Goal: Task Accomplishment & Management: Complete application form

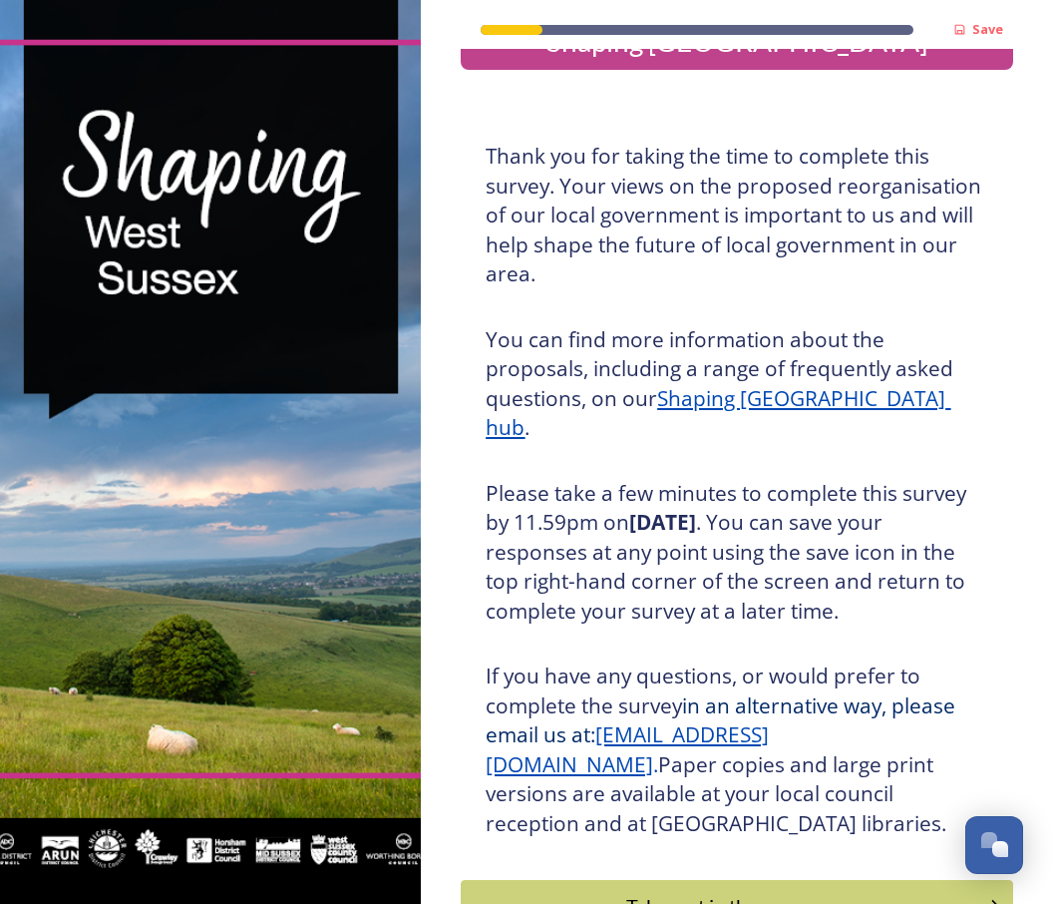
scroll to position [57, 0]
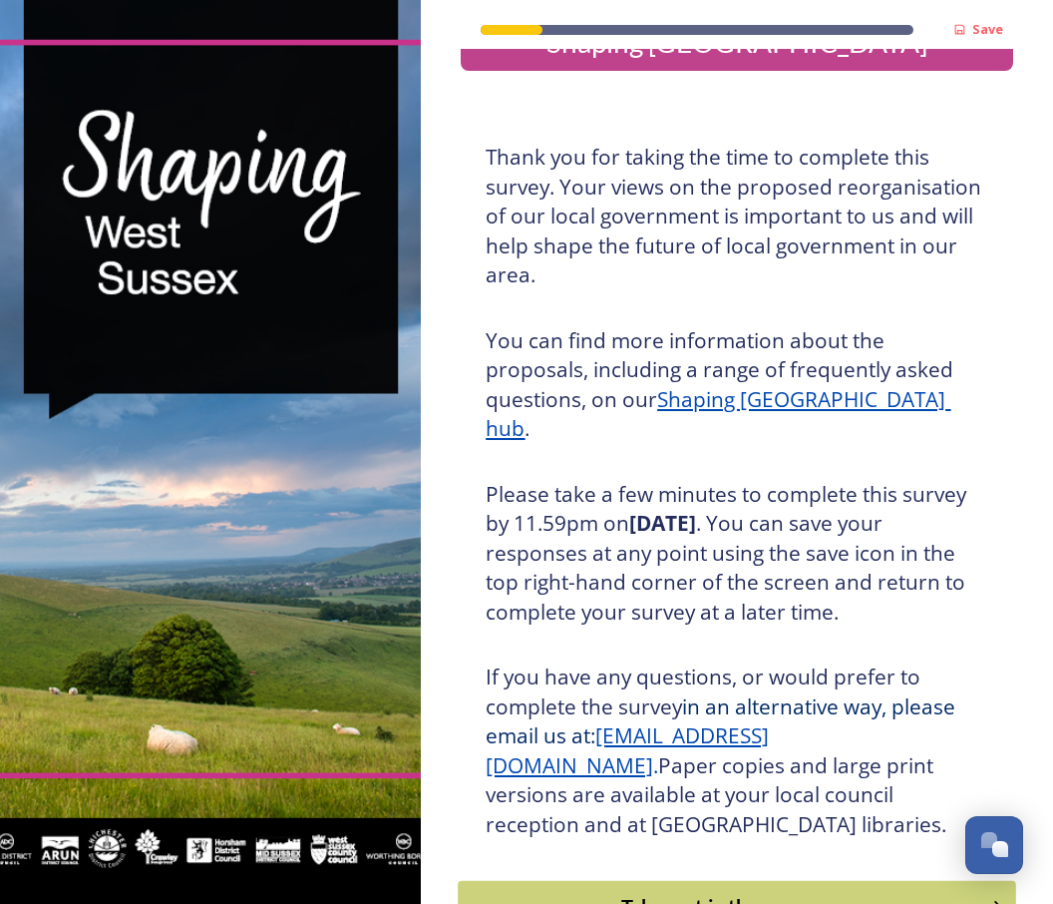
click at [760, 892] on div "Take part in the survey" at bounding box center [723, 907] width 507 height 30
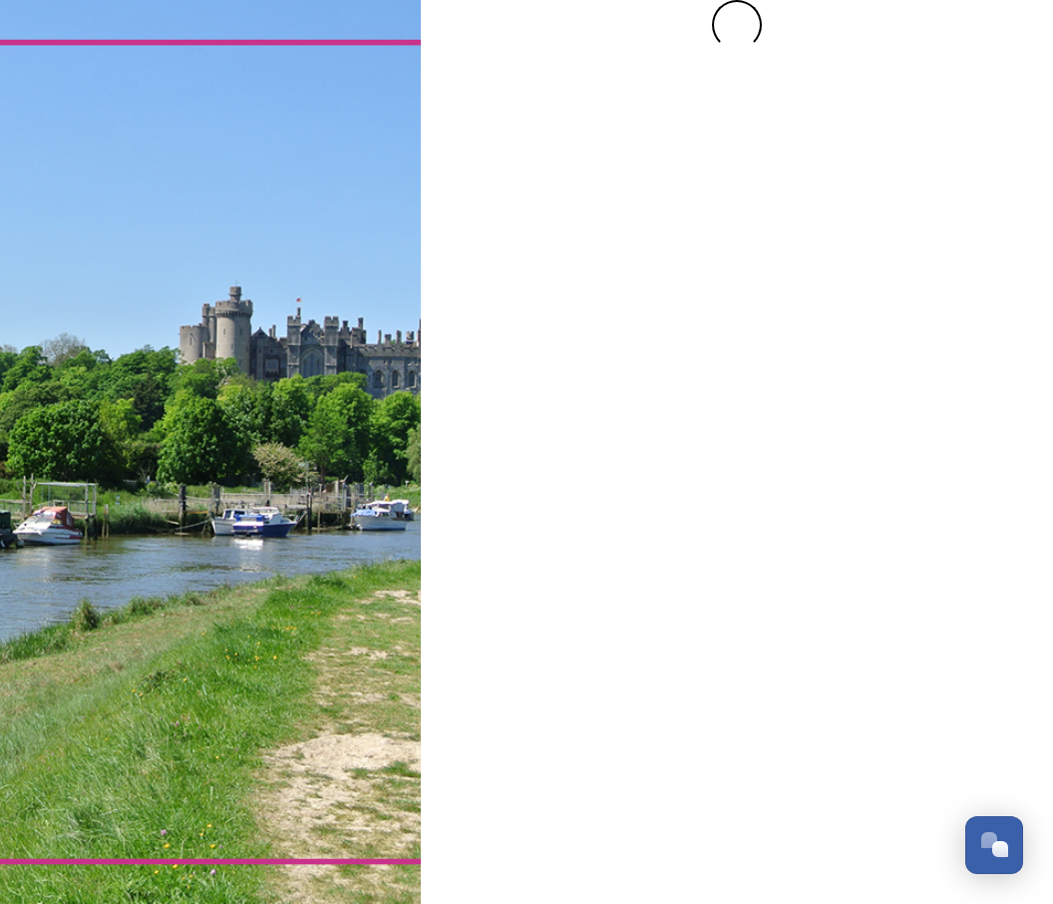
scroll to position [0, 0]
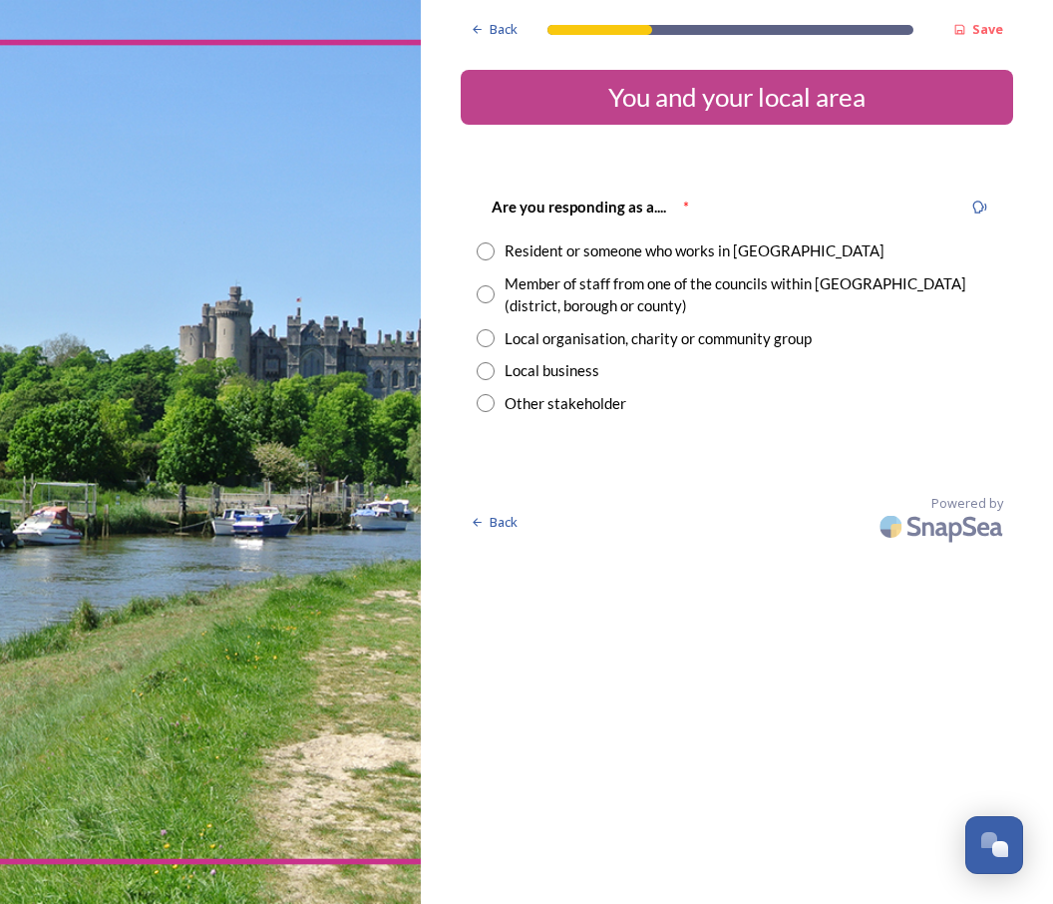
click at [491, 329] on input "radio" at bounding box center [486, 338] width 18 height 18
radio input "true"
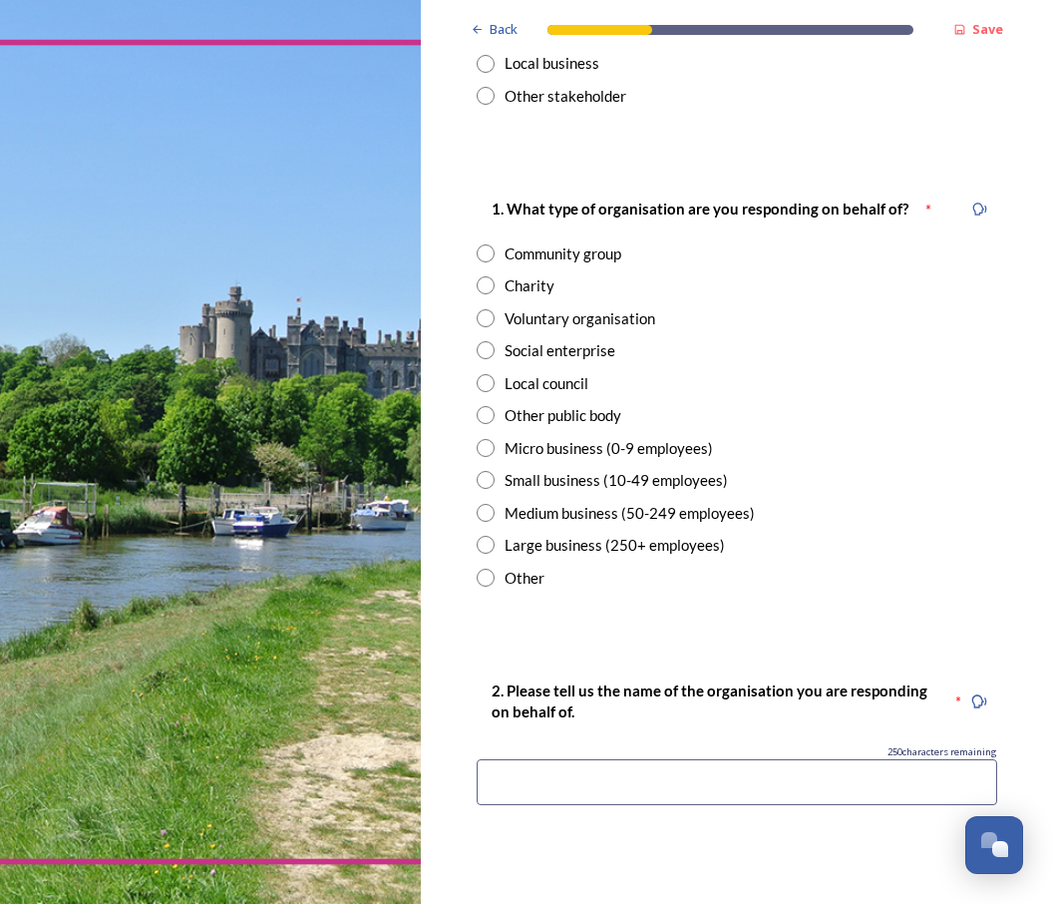
scroll to position [304, 0]
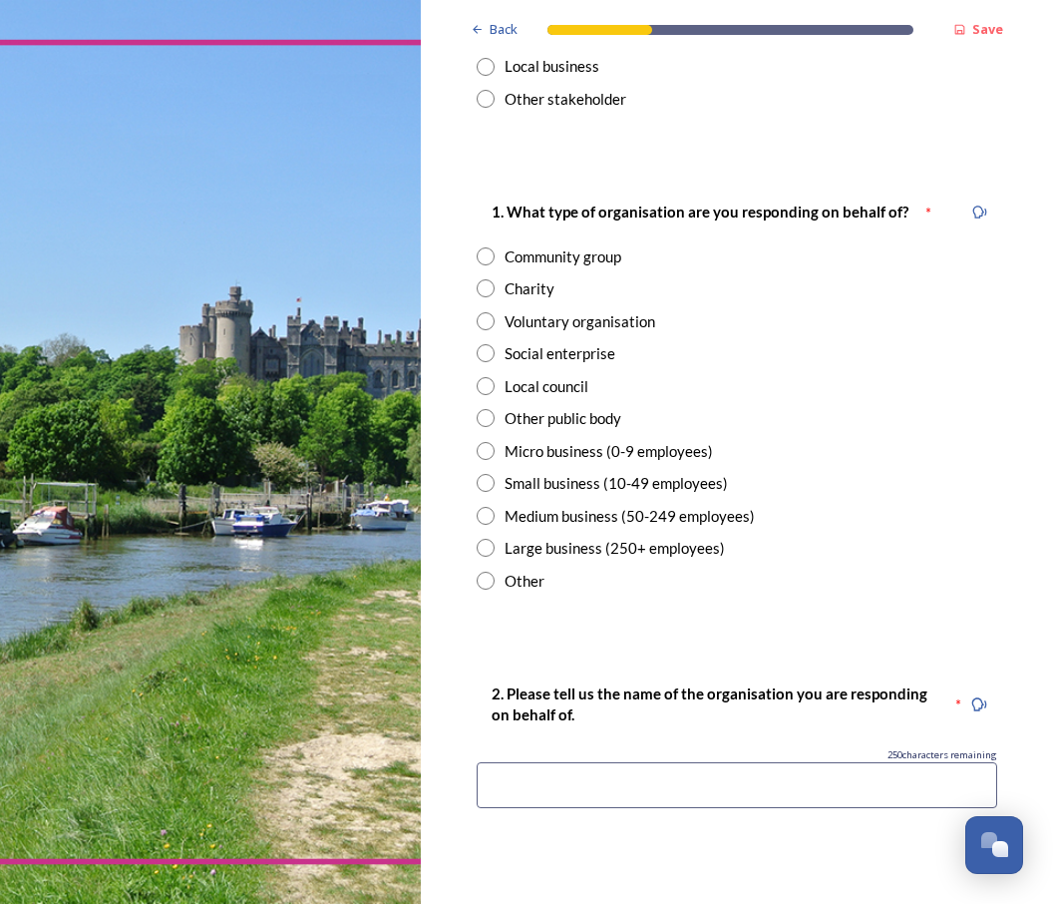
click at [493, 248] on input "radio" at bounding box center [486, 256] width 18 height 18
radio input "true"
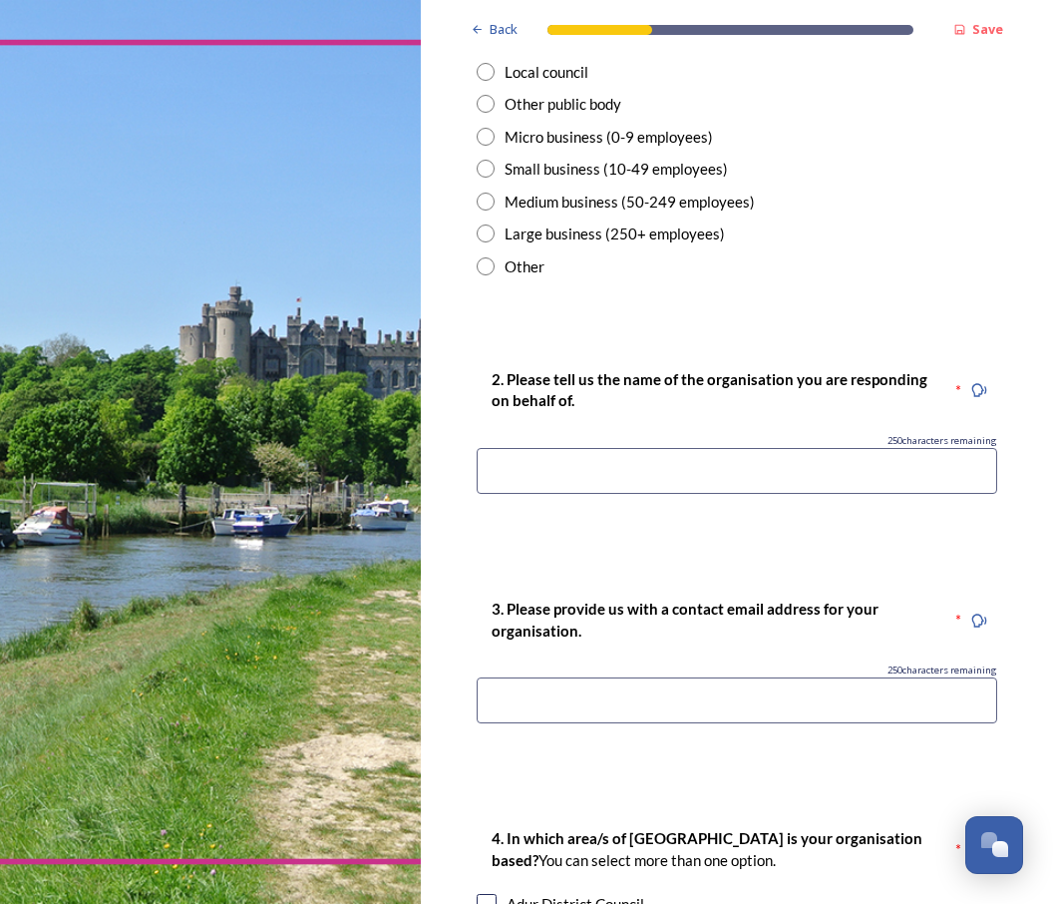
scroll to position [619, 0]
click at [531, 455] on input at bounding box center [737, 471] width 521 height 46
type input "East Beach Residents Association"
click at [523, 691] on input at bounding box center [737, 700] width 521 height 46
type input "eastbeachresass@gmail.com"
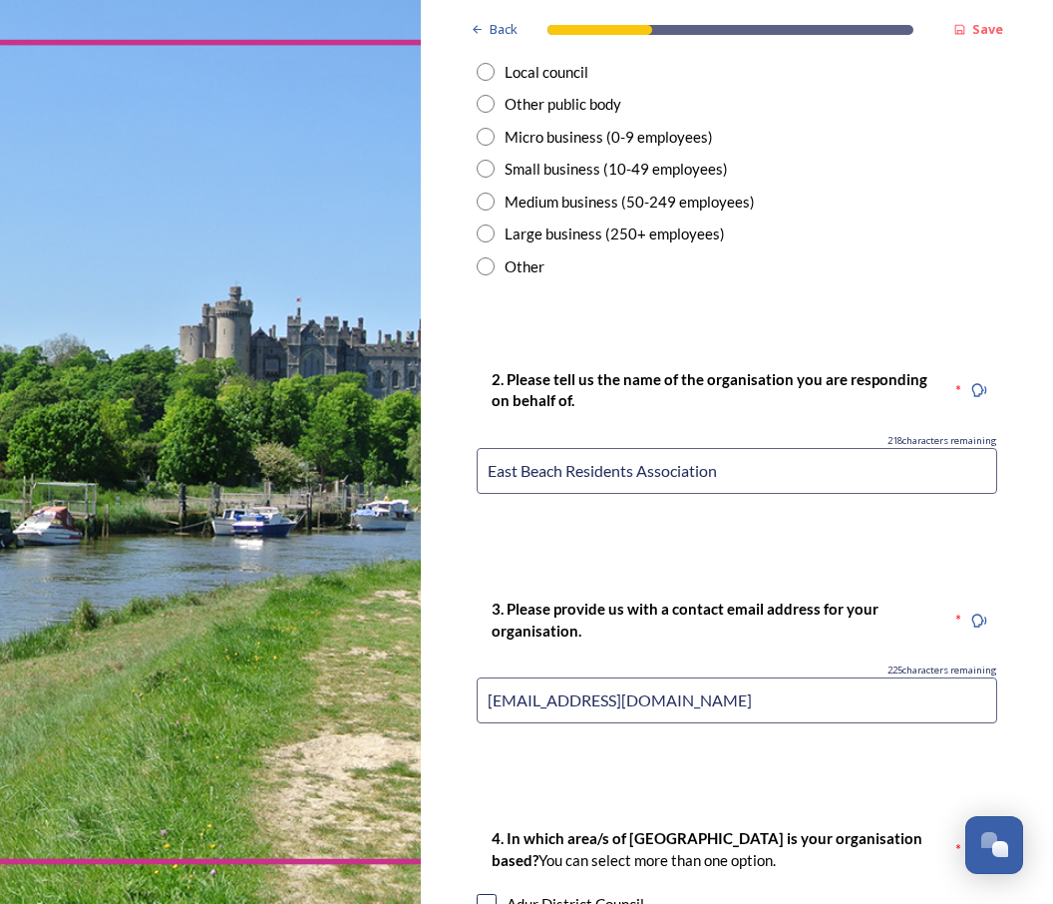
click at [805, 745] on div "Back Save You and your local area Are you responding as a.... * Resident or som…" at bounding box center [737, 518] width 553 height 2274
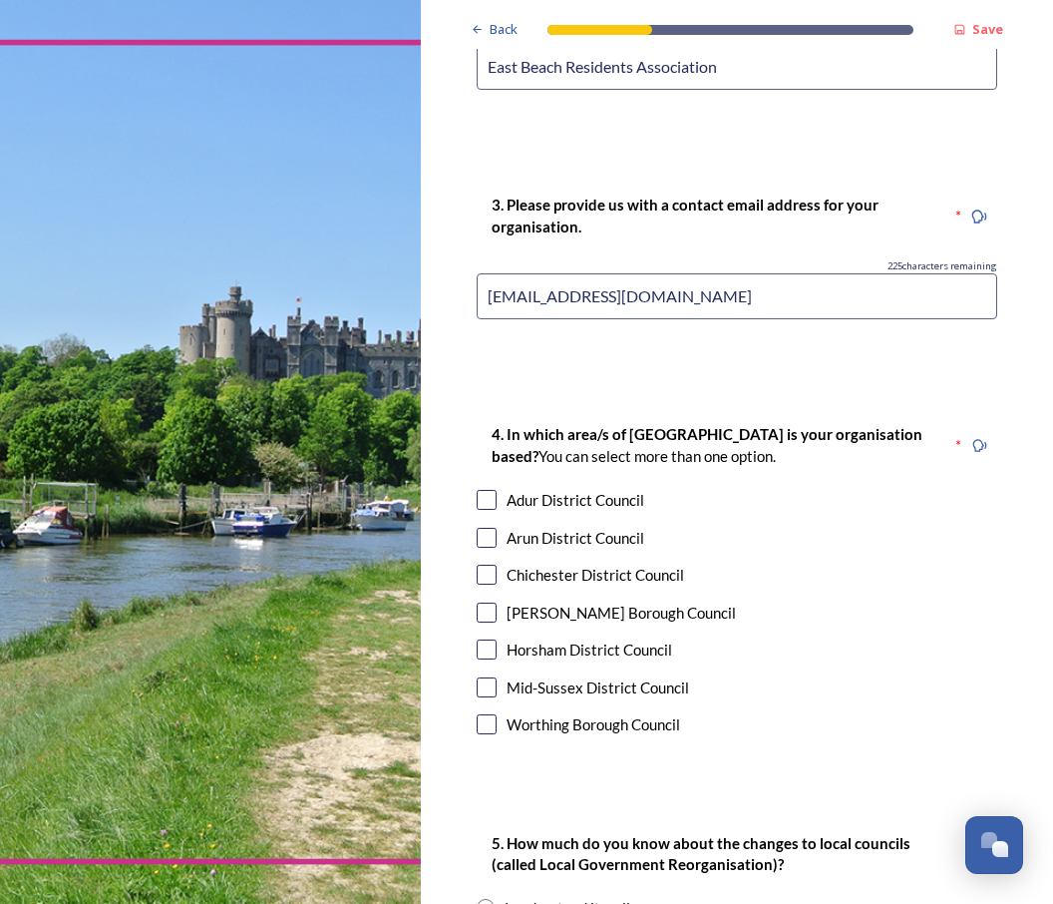
scroll to position [1029, 0]
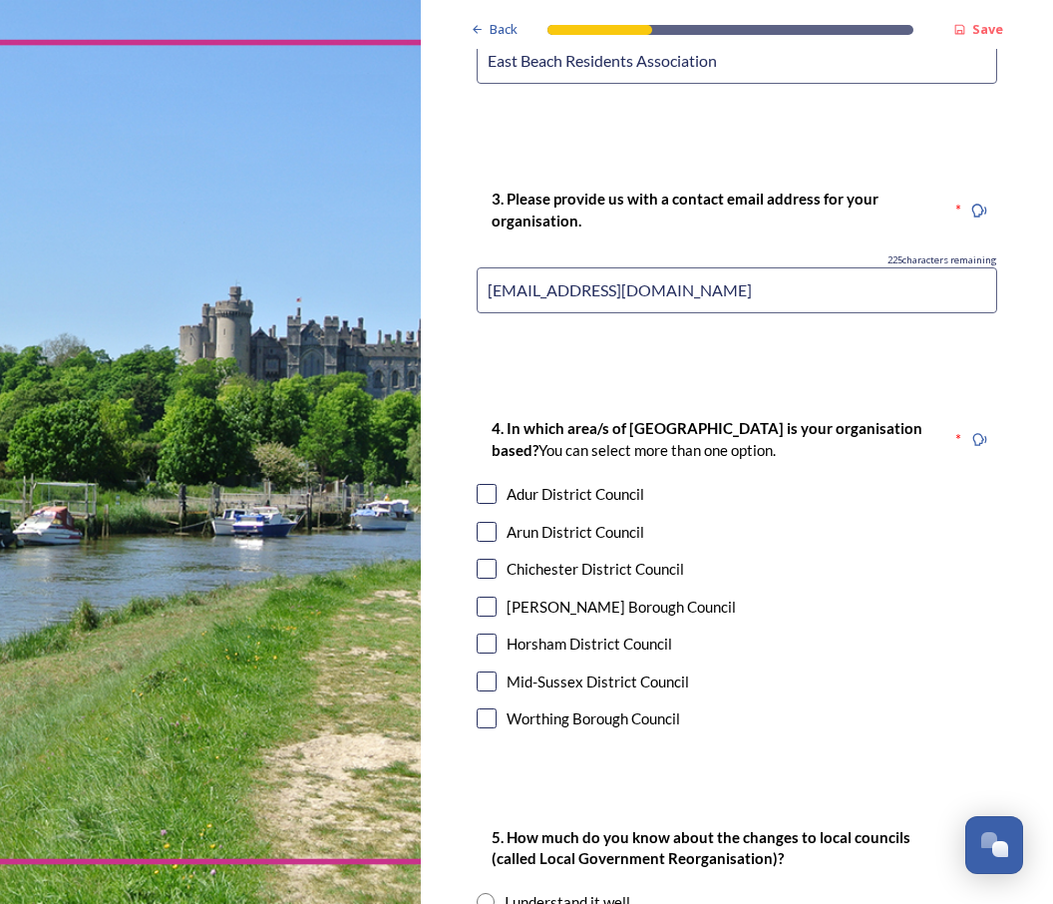
click at [496, 522] on input "checkbox" at bounding box center [487, 532] width 20 height 20
checkbox input "true"
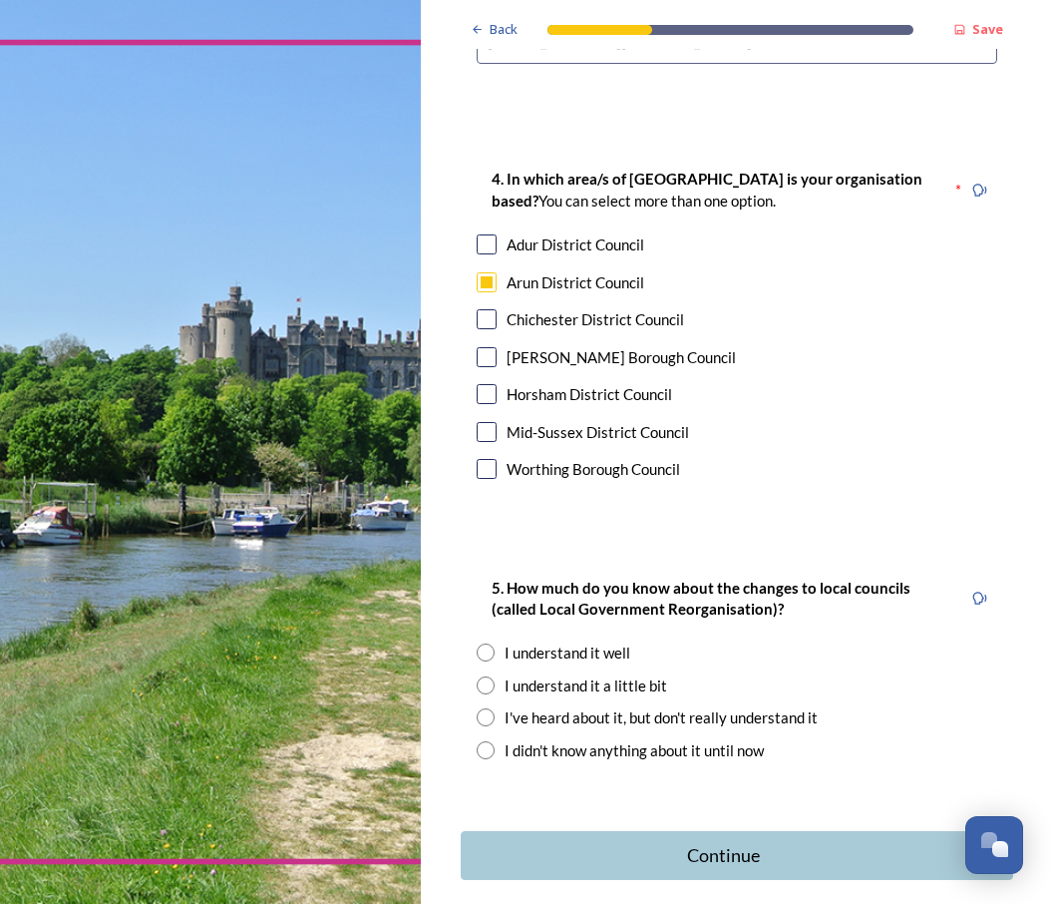
scroll to position [1276, 0]
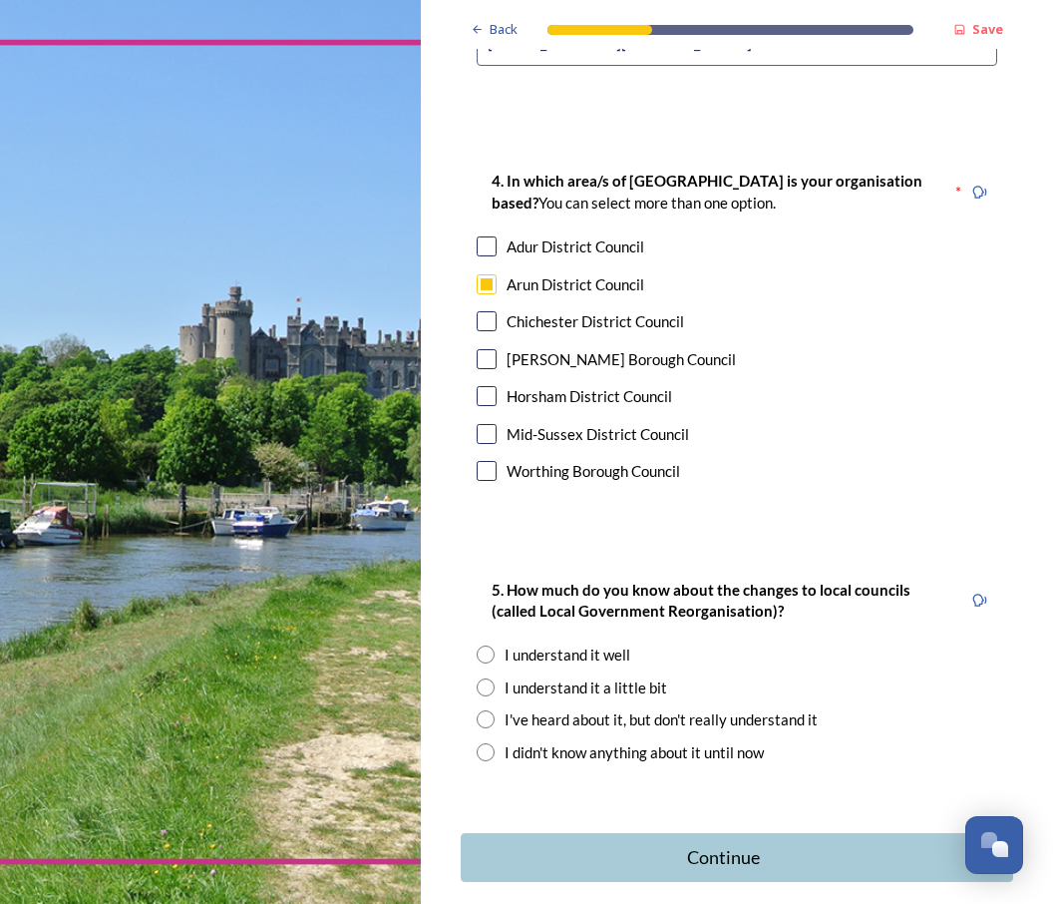
click at [494, 645] on input "radio" at bounding box center [486, 654] width 18 height 18
radio input "true"
click at [761, 844] on div "Continue" at bounding box center [724, 857] width 509 height 27
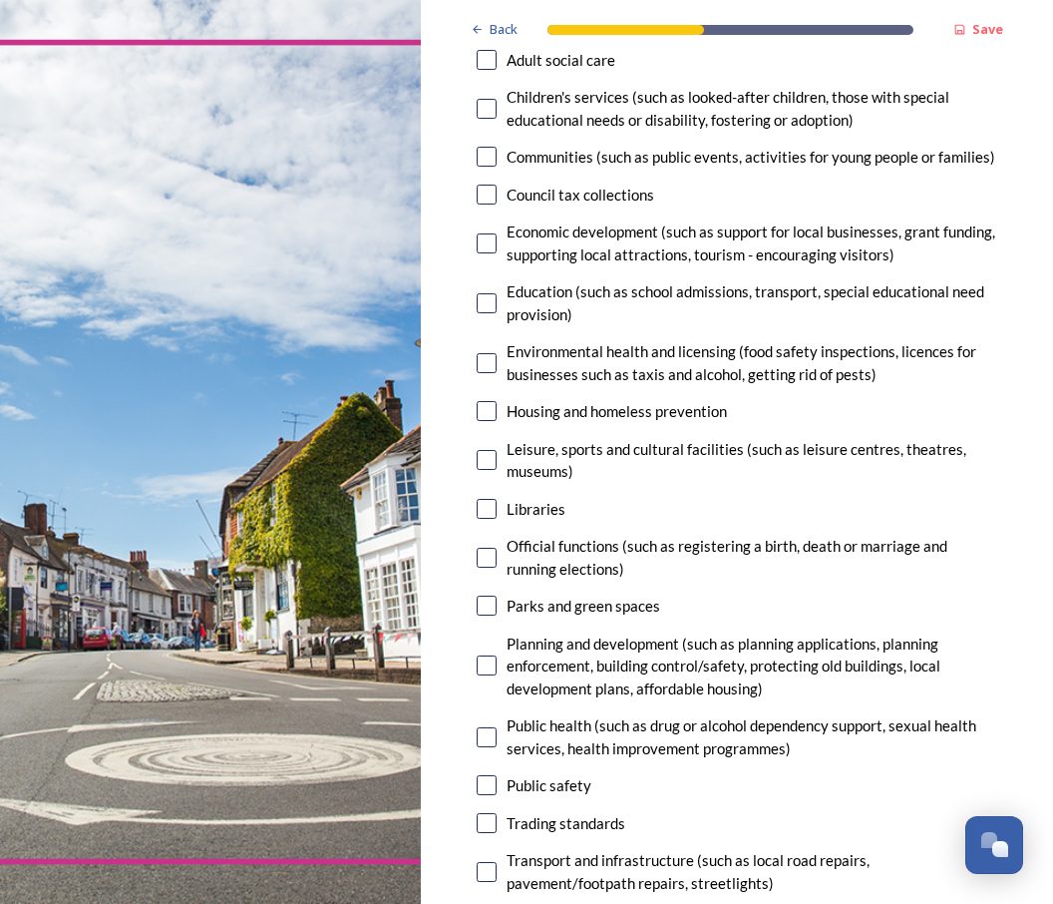
scroll to position [222, 0]
click at [506, 154] on div "Communities (such as public events, activities for young people or families)" at bounding box center [737, 157] width 521 height 23
checkbox input "true"
click at [491, 596] on input "checkbox" at bounding box center [487, 606] width 20 height 20
checkbox input "true"
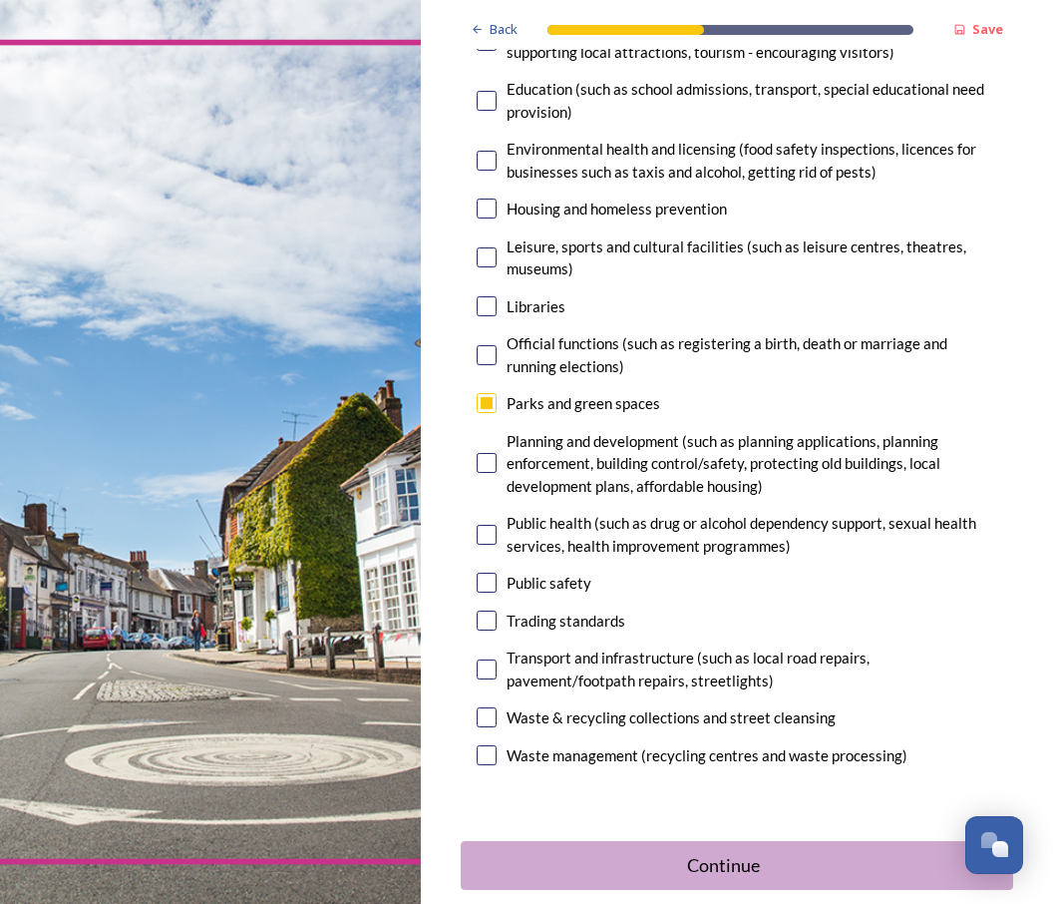
scroll to position [424, 0]
click at [738, 858] on div "Continue" at bounding box center [724, 866] width 509 height 27
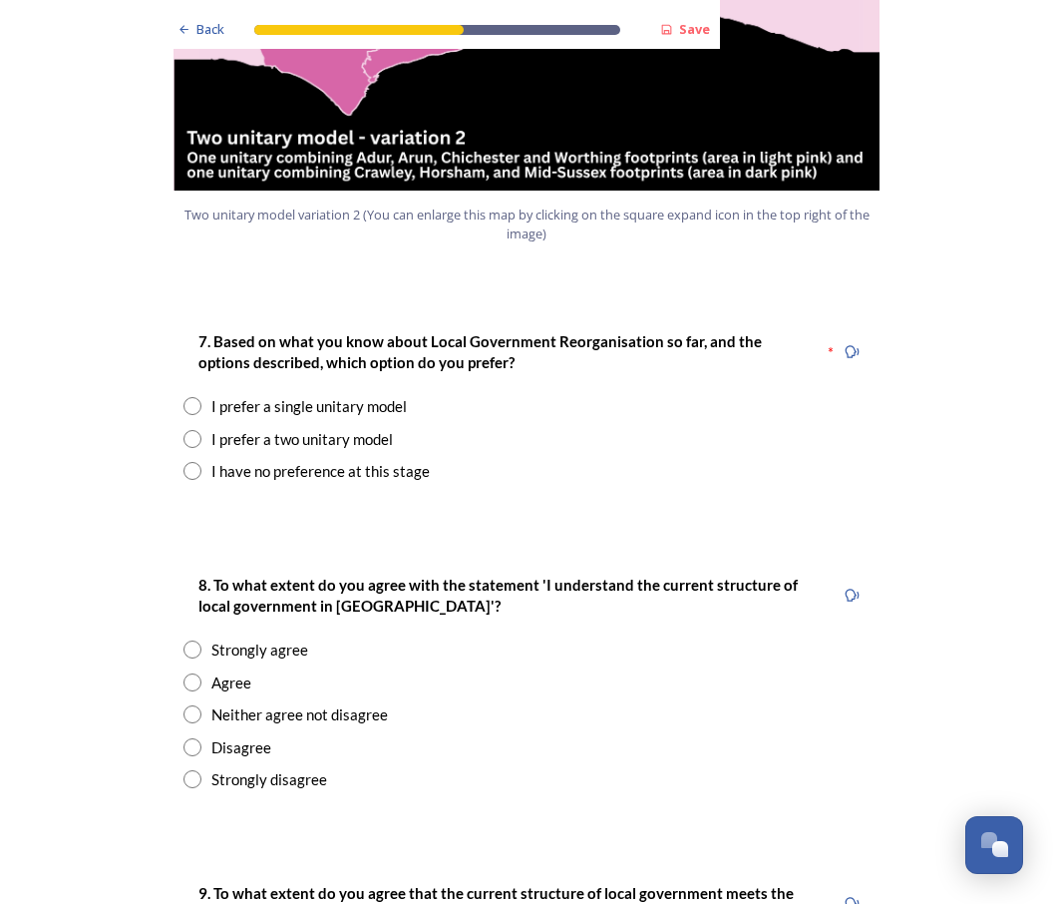
scroll to position [2463, 0]
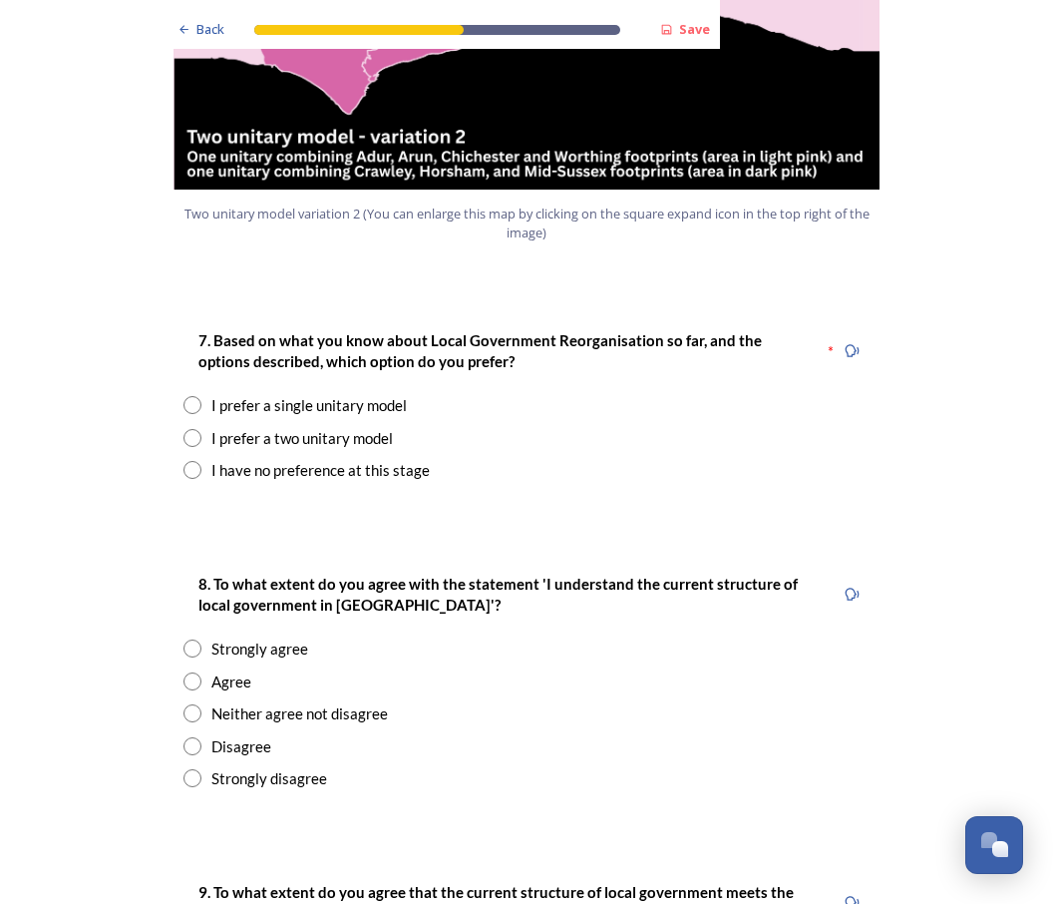
click at [197, 396] on input "radio" at bounding box center [193, 405] width 18 height 18
radio input "true"
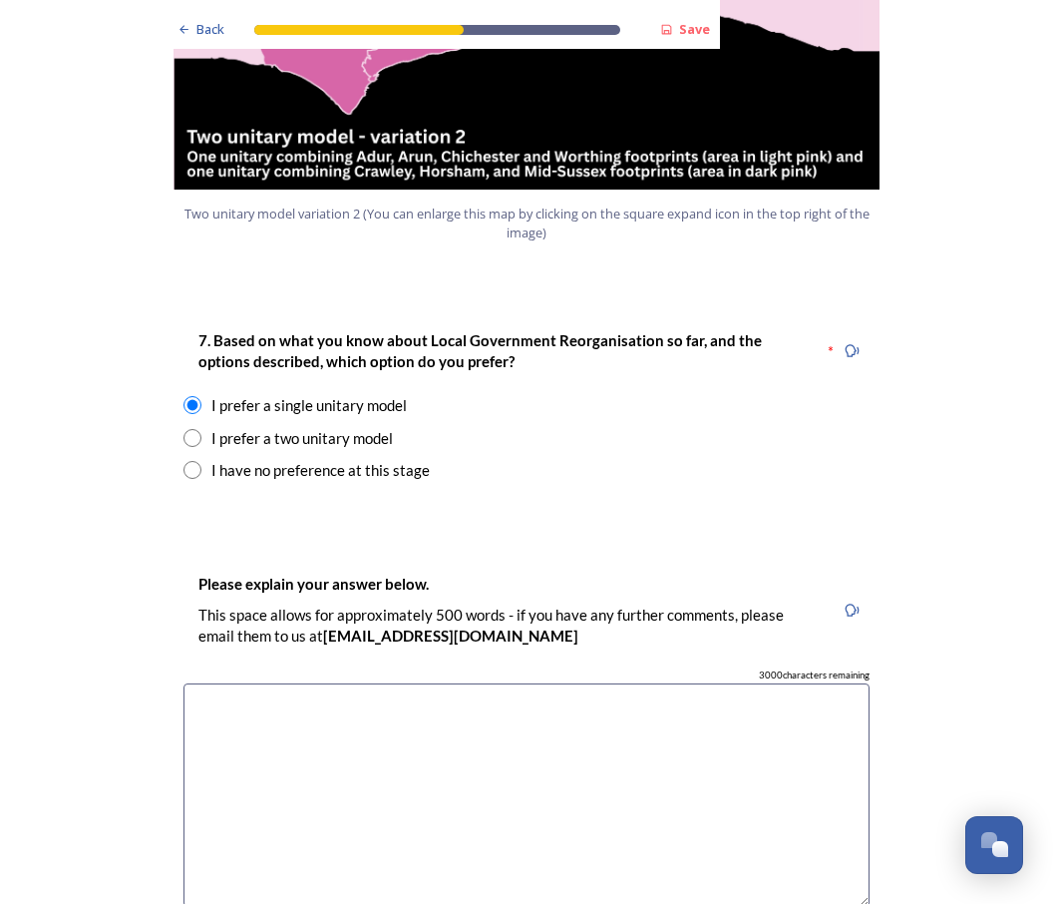
click at [236, 683] on textarea at bounding box center [527, 795] width 686 height 224
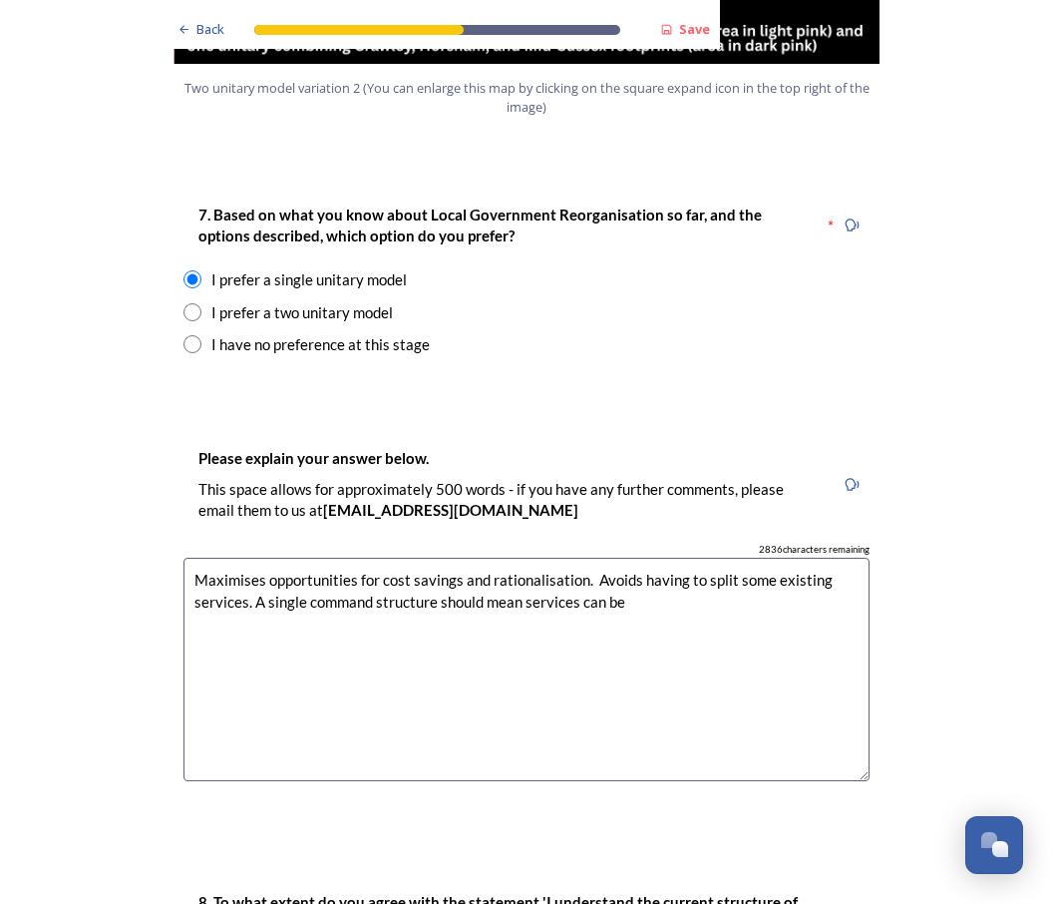
scroll to position [2589, 0]
click at [698, 29] on strong "Save" at bounding box center [694, 29] width 31 height 18
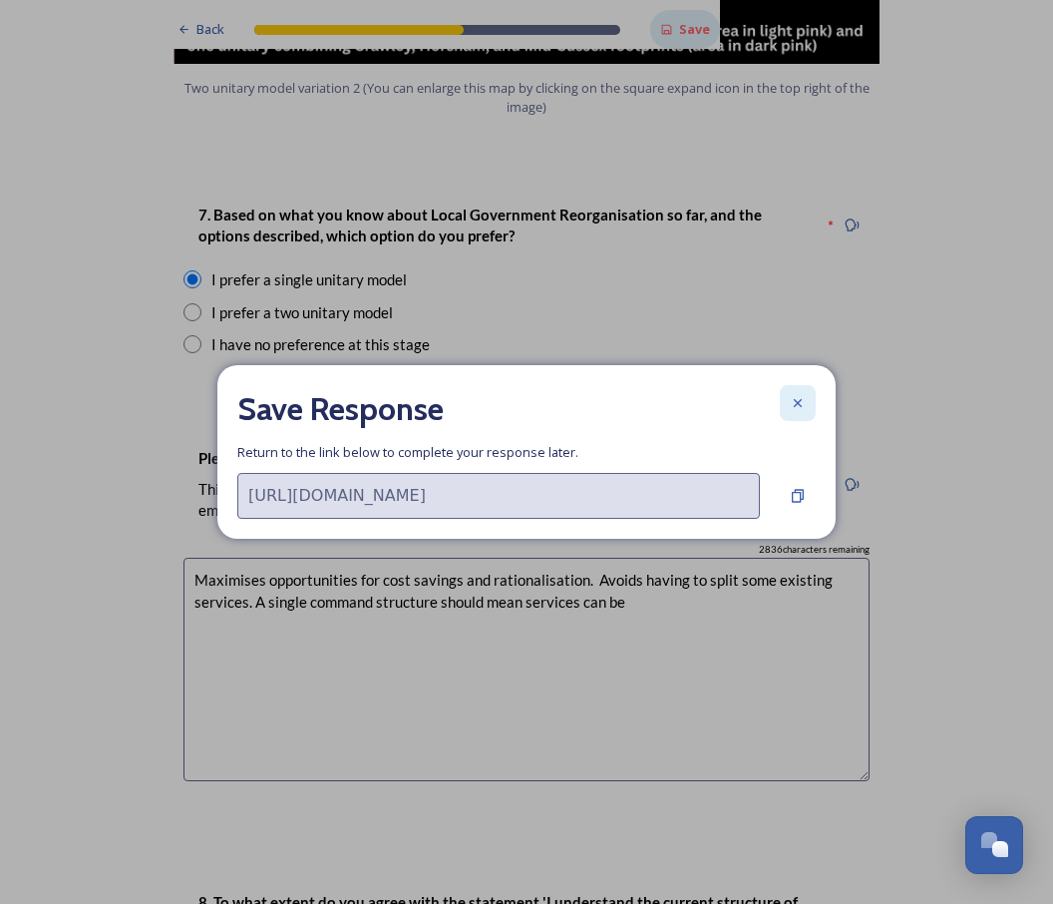
click at [808, 421] on div at bounding box center [798, 403] width 36 height 36
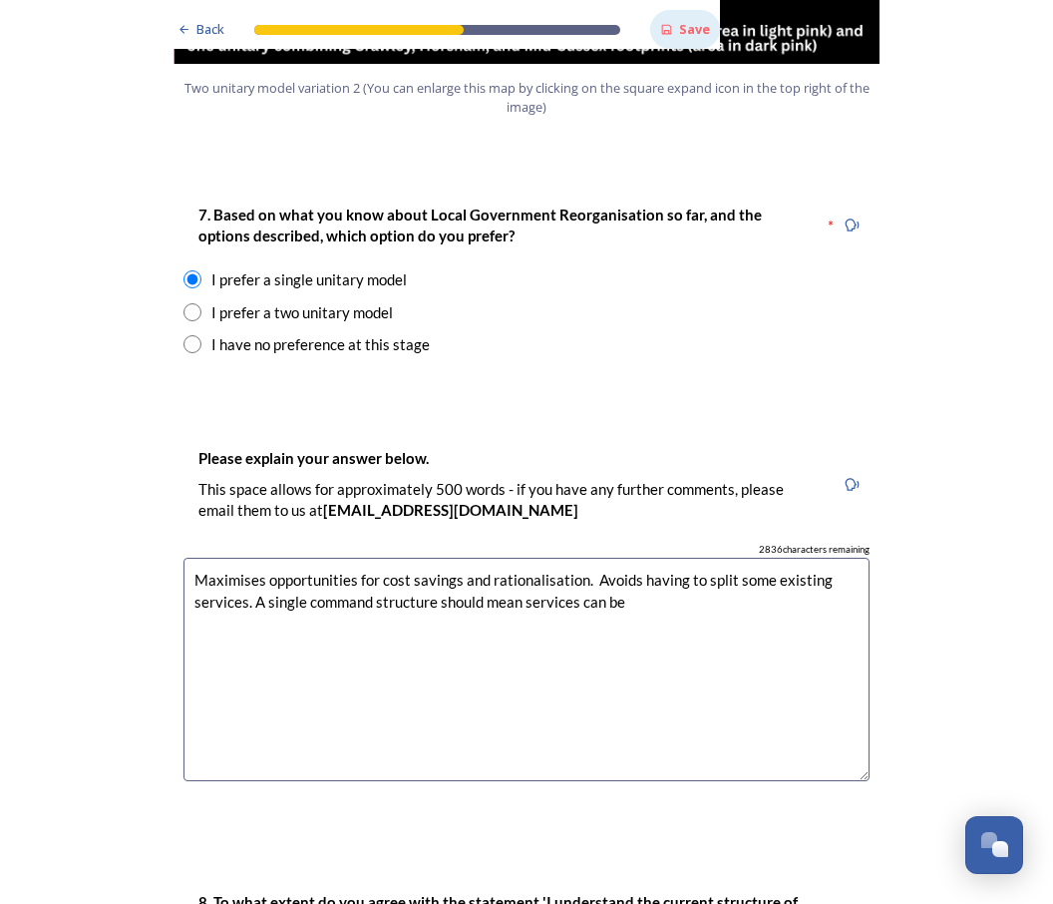
click at [661, 558] on textarea "Maximises opportunities for cost savings and rationalisation. Avoids having to …" at bounding box center [527, 670] width 686 height 224
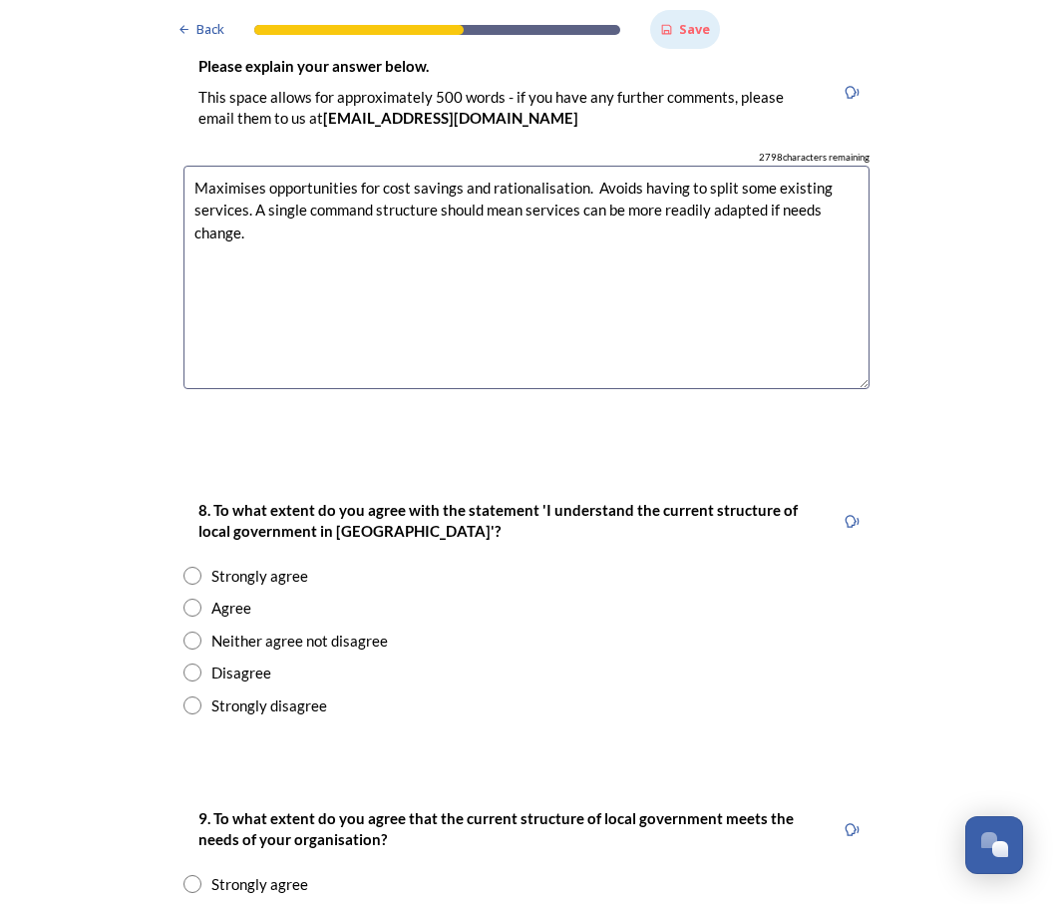
scroll to position [2985, 0]
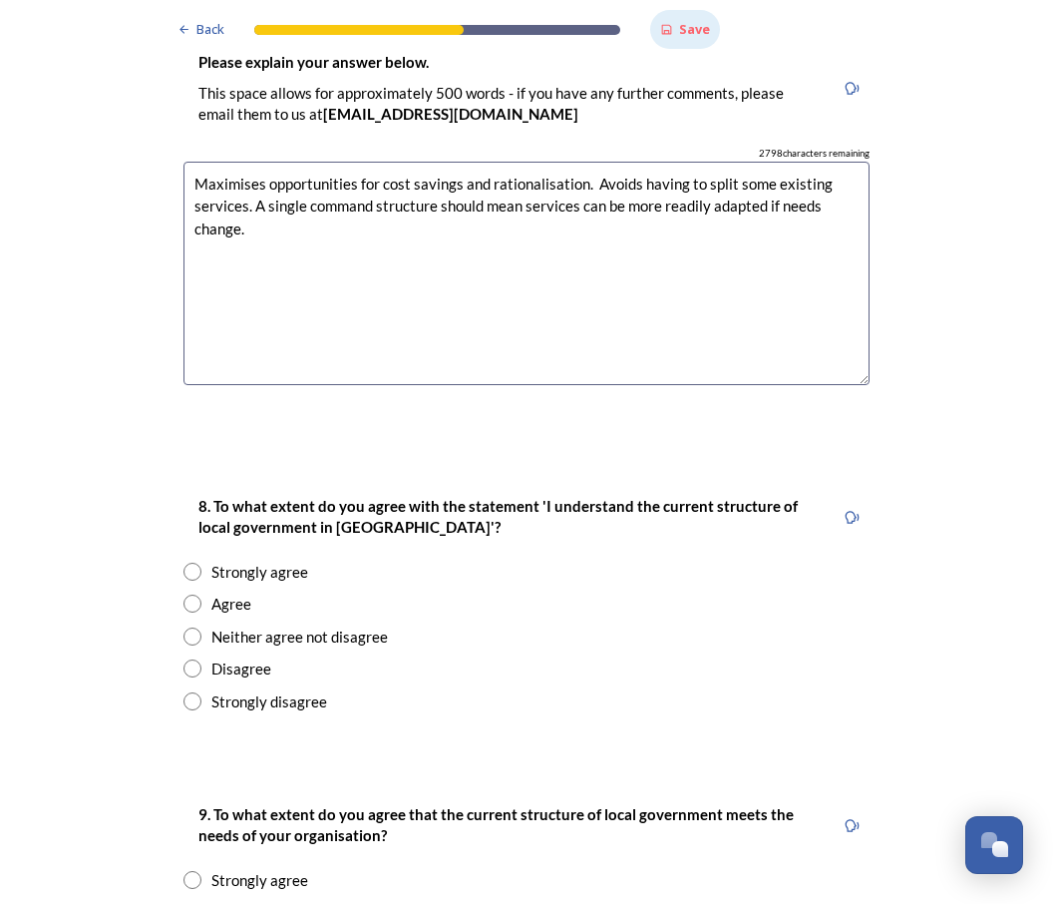
type textarea "Maximises opportunities for cost savings and rationalisation. Avoids having to …"
click at [204, 593] on div "Agree" at bounding box center [527, 604] width 686 height 23
radio input "true"
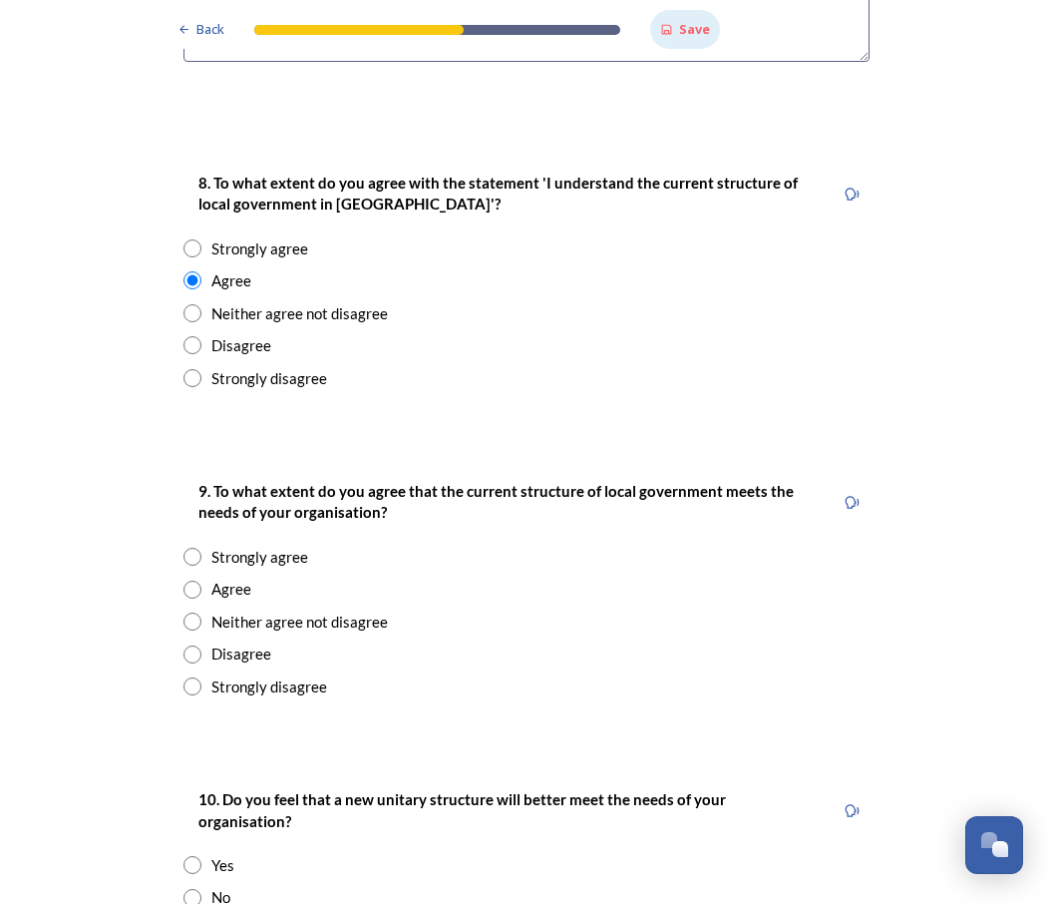
scroll to position [3308, 0]
click at [199, 581] on input "radio" at bounding box center [193, 590] width 18 height 18
radio input "true"
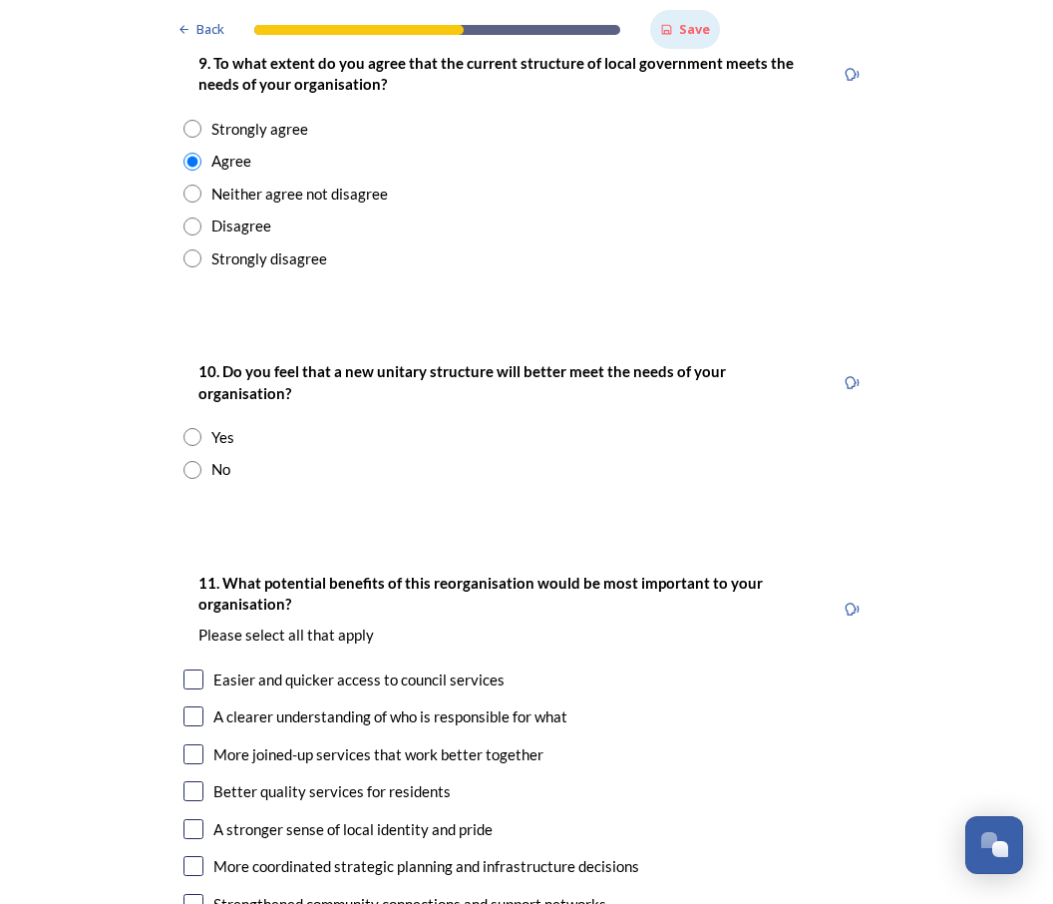
scroll to position [3736, 0]
click at [198, 428] on input "radio" at bounding box center [193, 437] width 18 height 18
radio input "true"
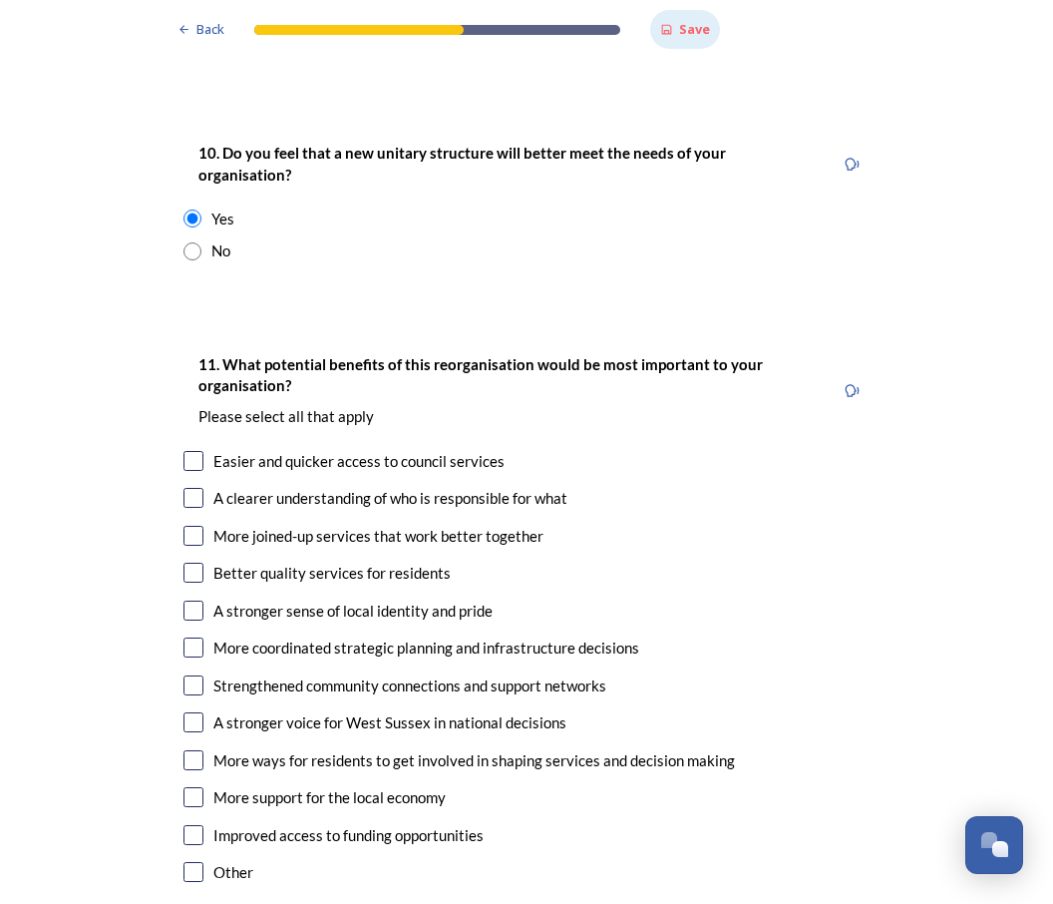
scroll to position [3956, 0]
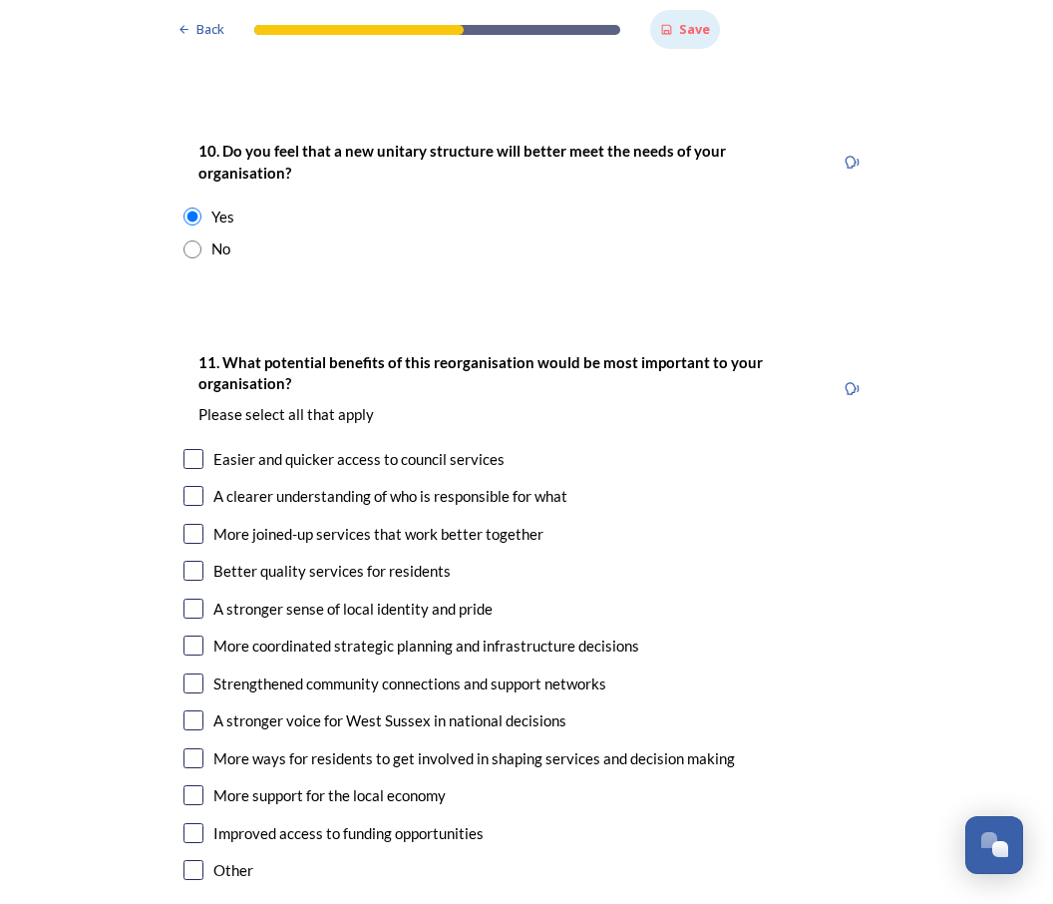
click at [201, 486] on input "checkbox" at bounding box center [194, 496] width 20 height 20
checkbox input "true"
click at [203, 524] on input "checkbox" at bounding box center [194, 534] width 20 height 20
checkbox input "true"
click at [199, 561] on input "checkbox" at bounding box center [194, 571] width 20 height 20
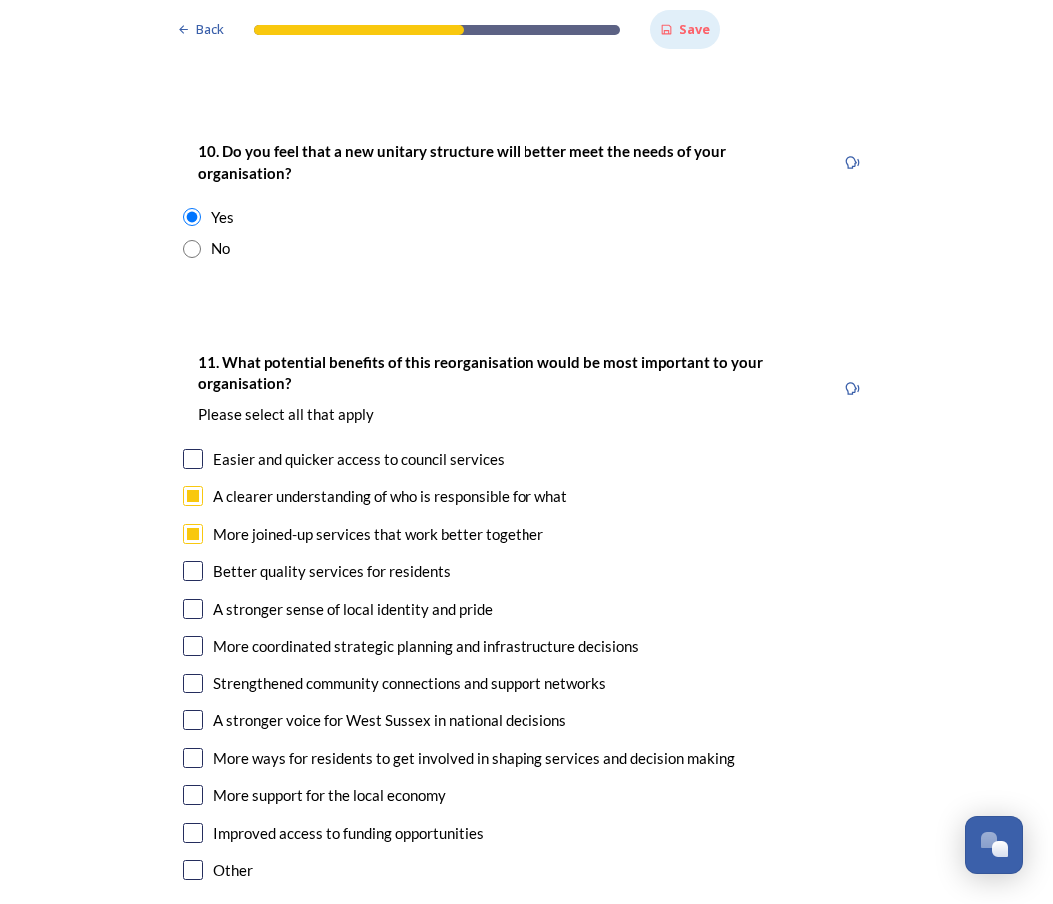
checkbox input "true"
click at [203, 599] on input "checkbox" at bounding box center [194, 609] width 20 height 20
checkbox input "true"
click at [202, 635] on input "checkbox" at bounding box center [194, 645] width 20 height 20
checkbox input "true"
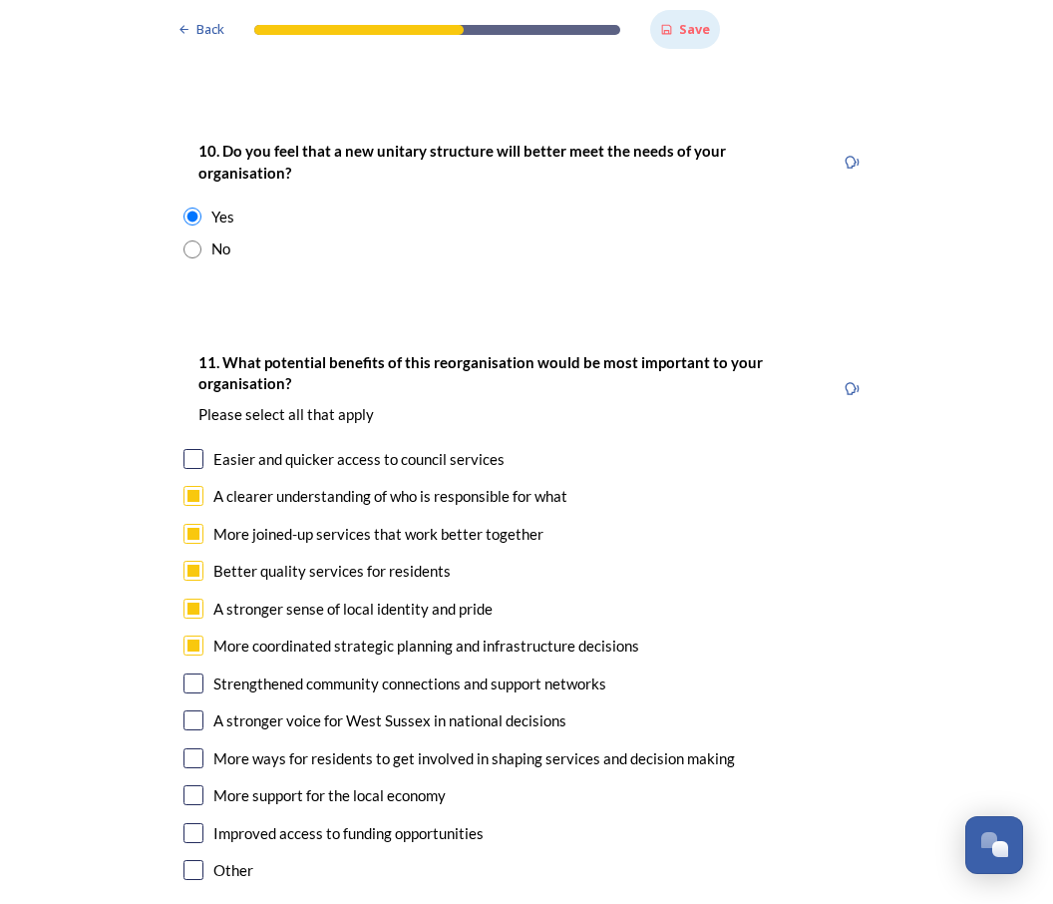
click at [203, 673] on input "checkbox" at bounding box center [194, 683] width 20 height 20
checkbox input "true"
click at [196, 710] on input "checkbox" at bounding box center [194, 720] width 20 height 20
checkbox input "true"
click at [202, 748] on input "checkbox" at bounding box center [194, 758] width 20 height 20
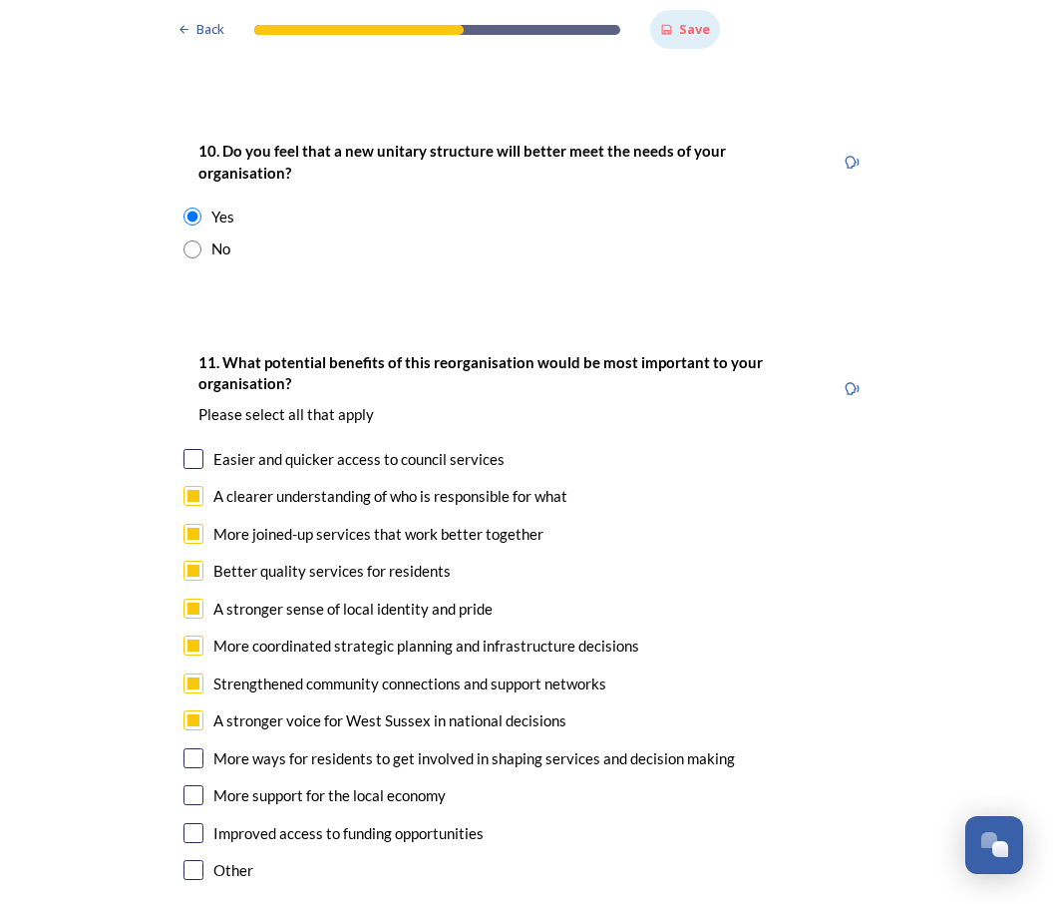
checkbox input "true"
click at [203, 823] on input "checkbox" at bounding box center [194, 833] width 20 height 20
checkbox input "true"
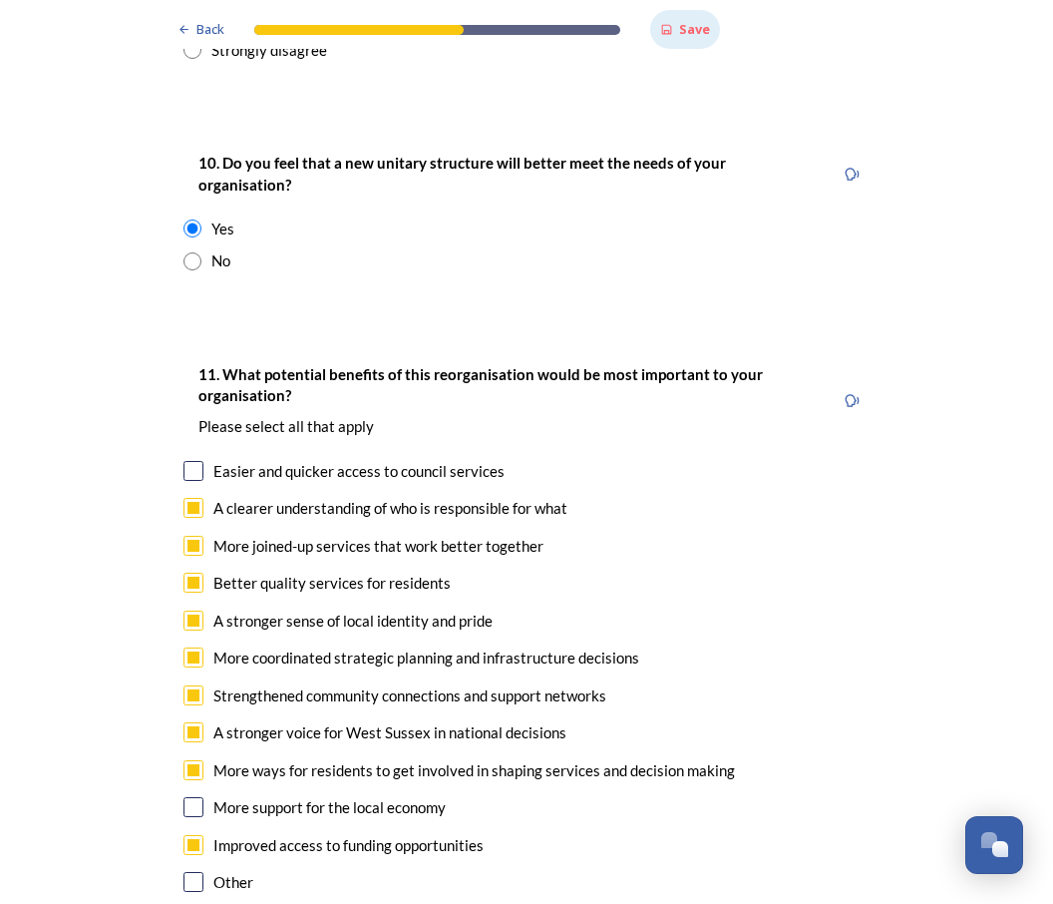
click at [196, 461] on input "checkbox" at bounding box center [194, 471] width 20 height 20
checkbox input "true"
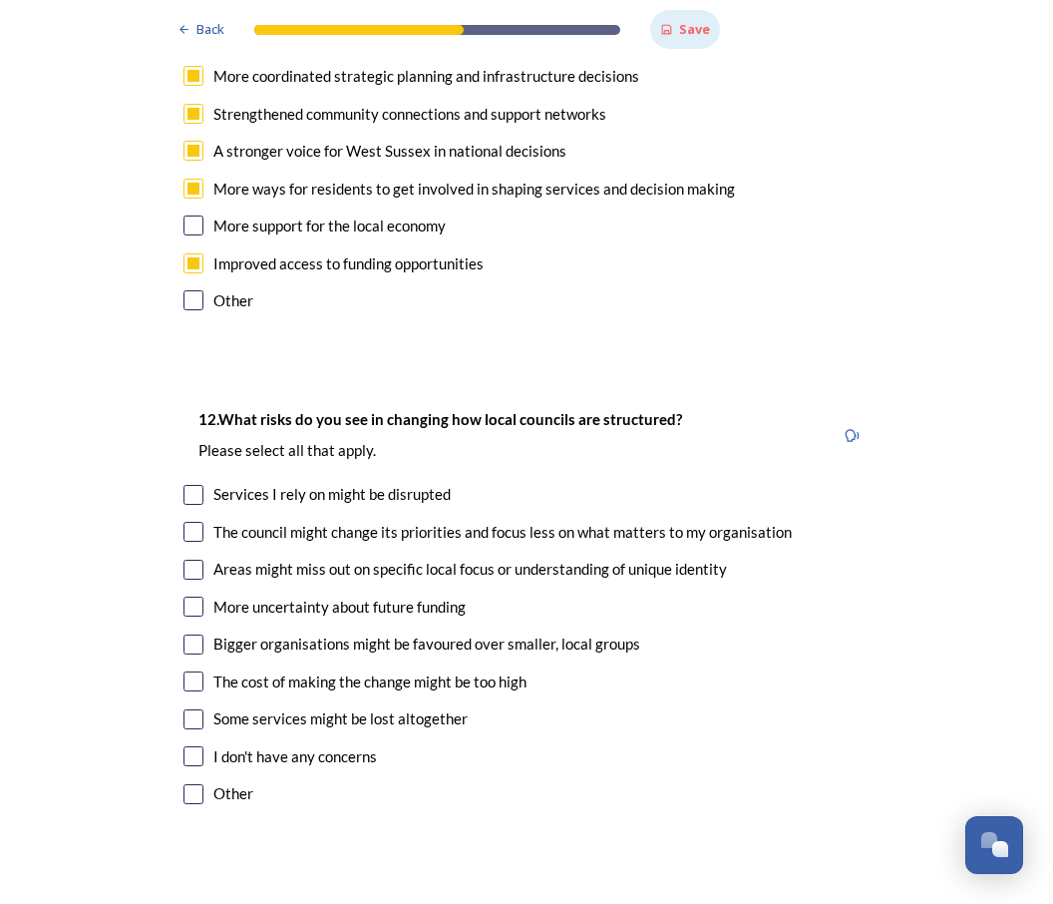
scroll to position [4528, 0]
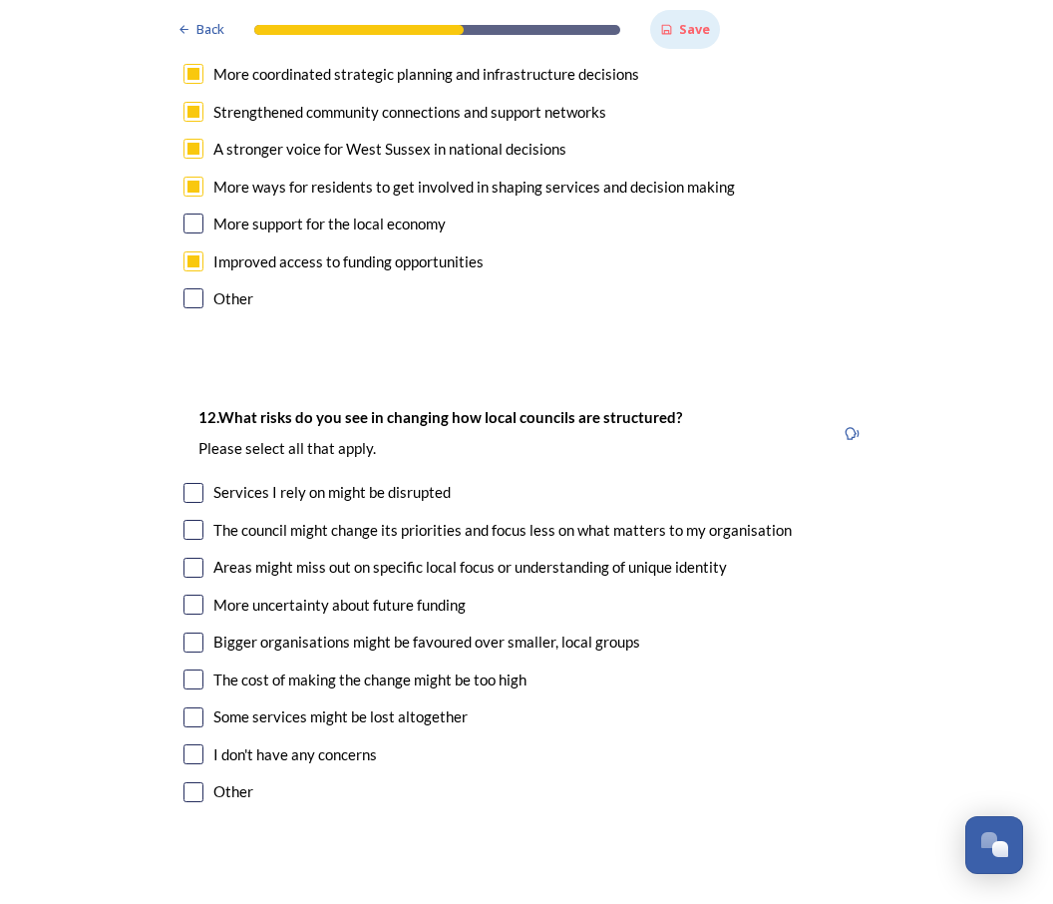
click at [203, 483] on input "checkbox" at bounding box center [194, 493] width 20 height 20
checkbox input "true"
click at [207, 519] on div "The council might change its priorities and focus less on what matters to my or…" at bounding box center [527, 530] width 686 height 23
checkbox input "true"
click at [200, 558] on input "checkbox" at bounding box center [194, 568] width 20 height 20
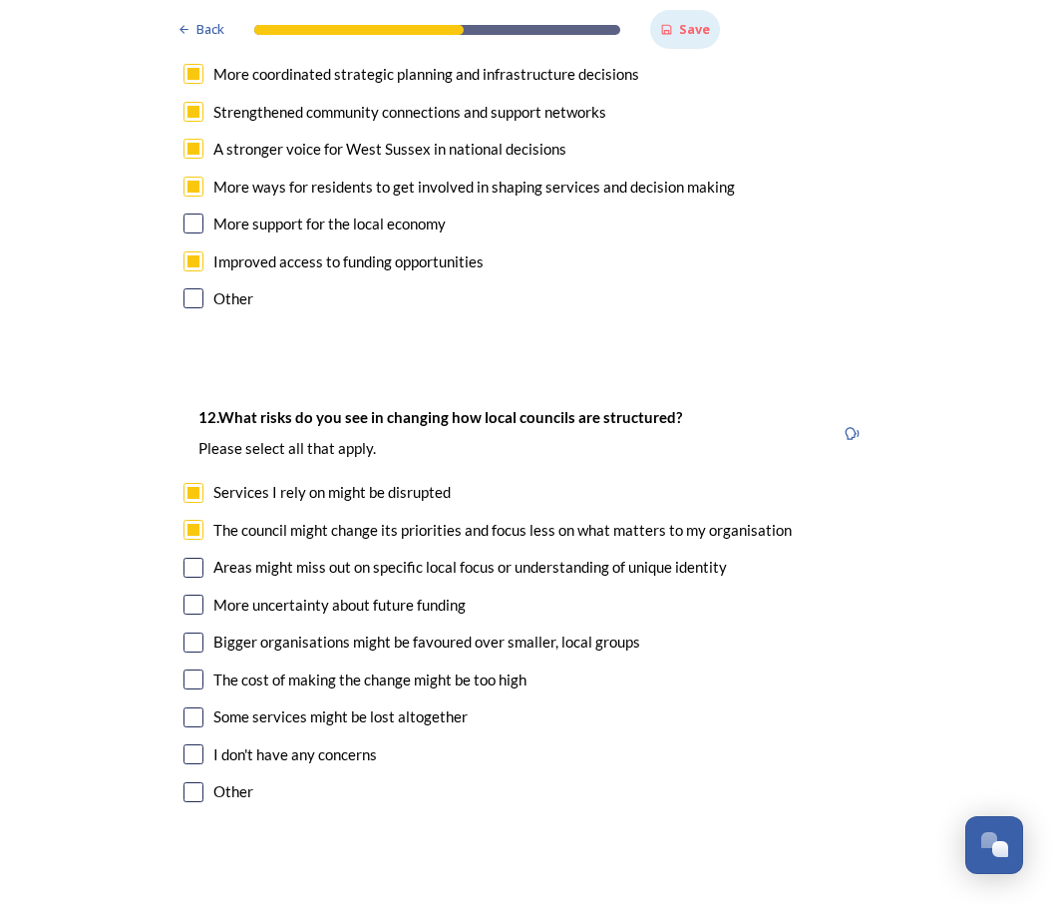
checkbox input "true"
click at [198, 632] on input "checkbox" at bounding box center [194, 642] width 20 height 20
checkbox input "true"
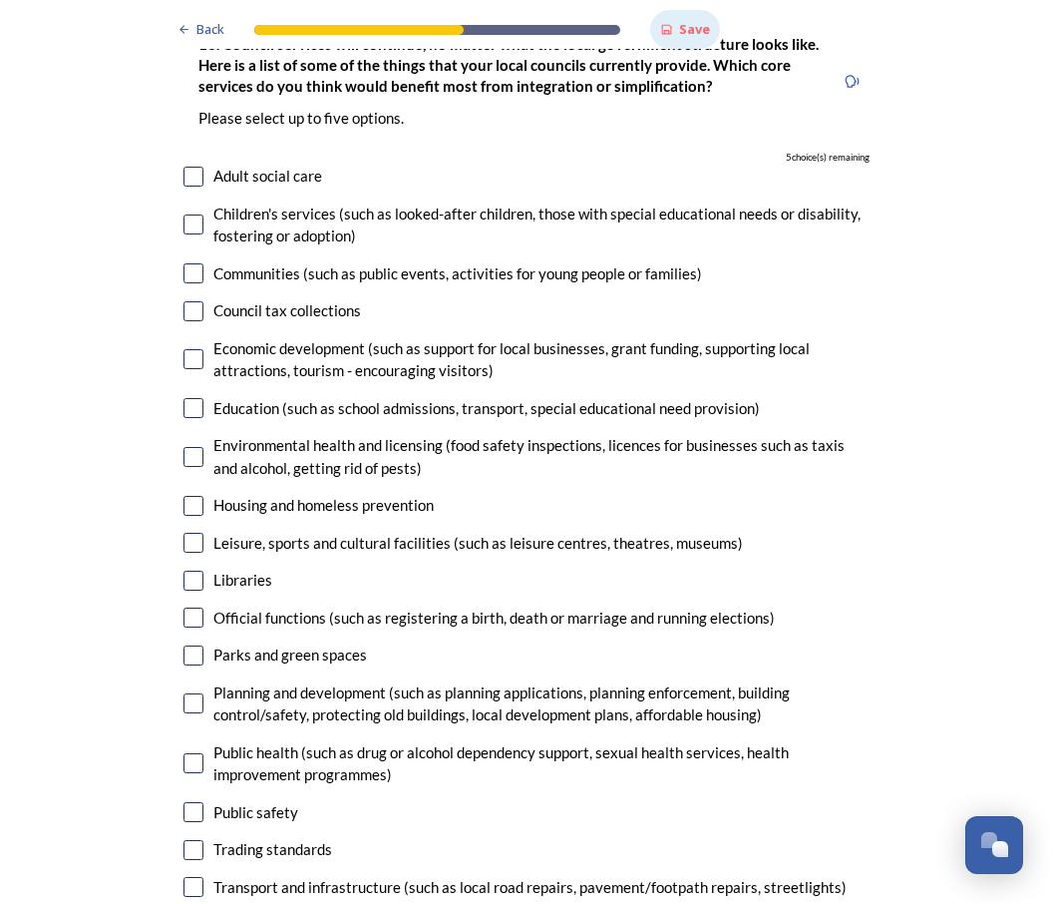
scroll to position [5394, 0]
click at [191, 496] on input "checkbox" at bounding box center [194, 506] width 20 height 20
checkbox input "true"
click at [203, 214] on input "checkbox" at bounding box center [194, 224] width 20 height 20
checkbox input "true"
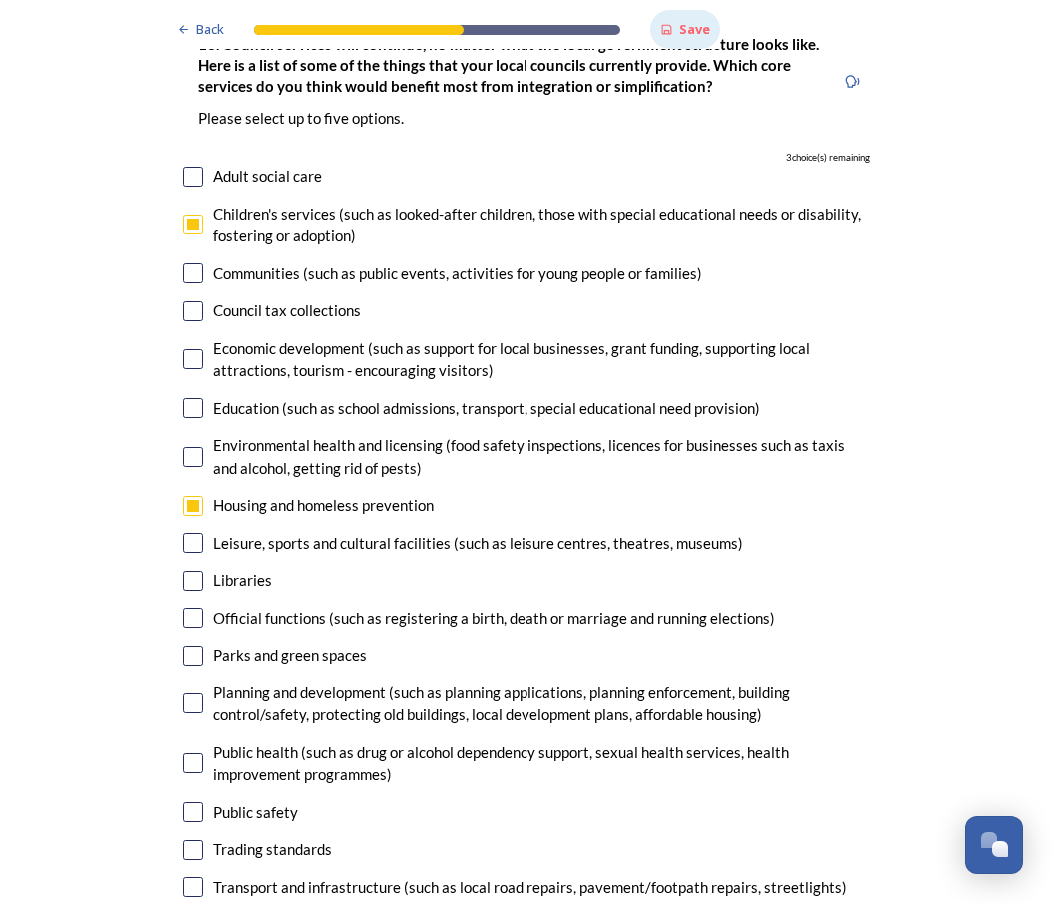
click at [198, 349] on input "checkbox" at bounding box center [194, 359] width 20 height 20
checkbox input "true"
click at [203, 693] on input "checkbox" at bounding box center [194, 703] width 20 height 20
checkbox input "true"
click at [200, 753] on input "checkbox" at bounding box center [194, 763] width 20 height 20
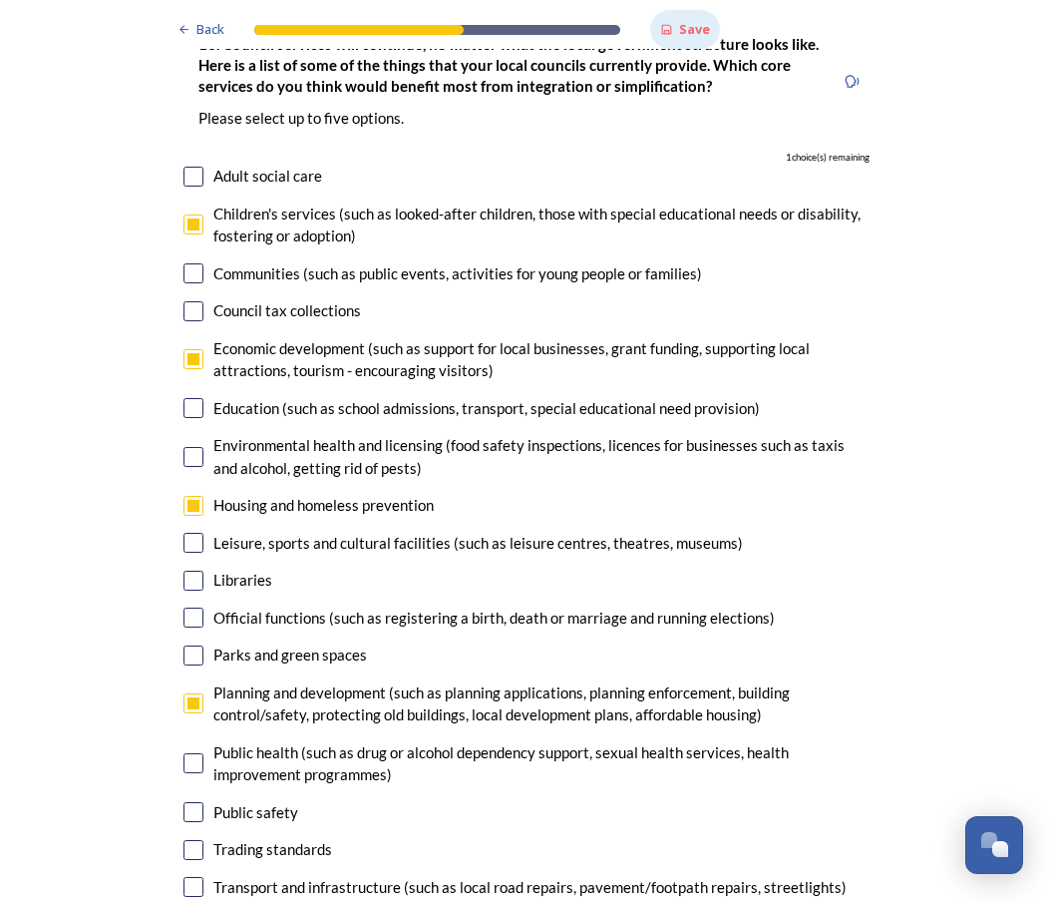
checkbox input "true"
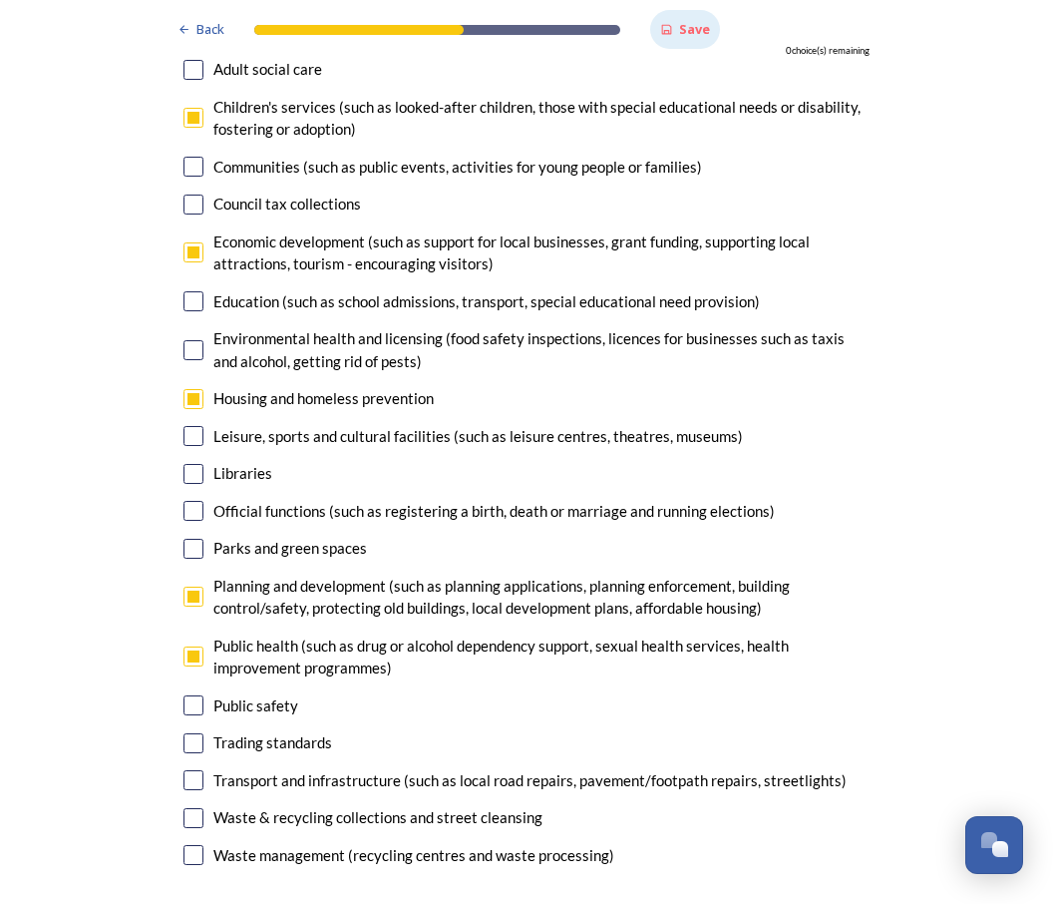
scroll to position [5500, 0]
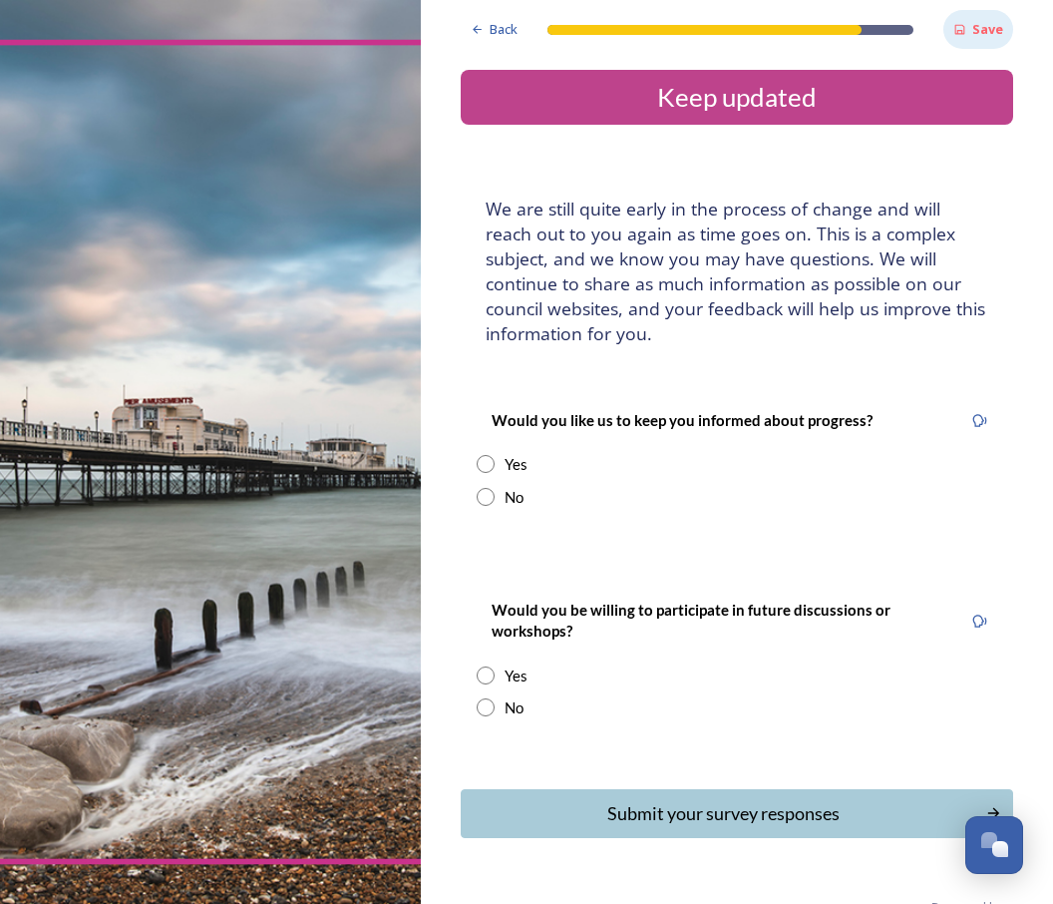
click at [1002, 17] on div "Save" at bounding box center [979, 29] width 70 height 39
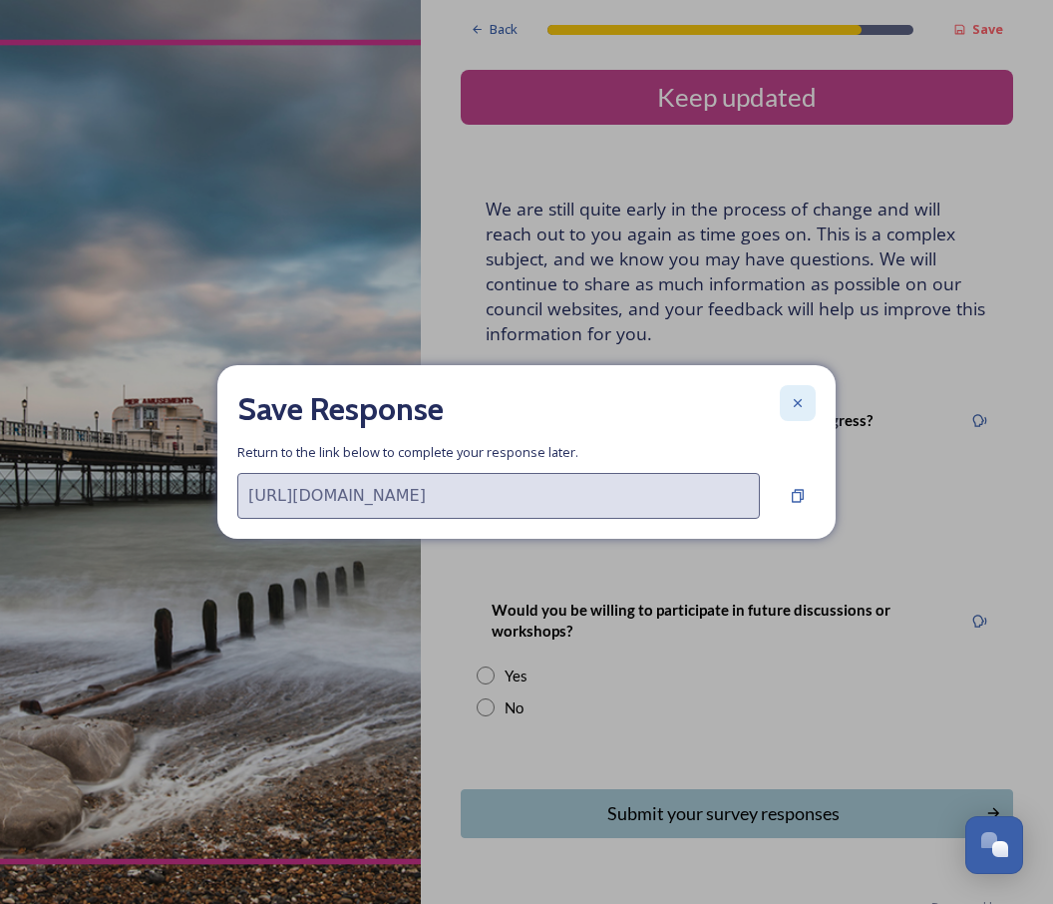
click at [815, 421] on div at bounding box center [798, 403] width 36 height 36
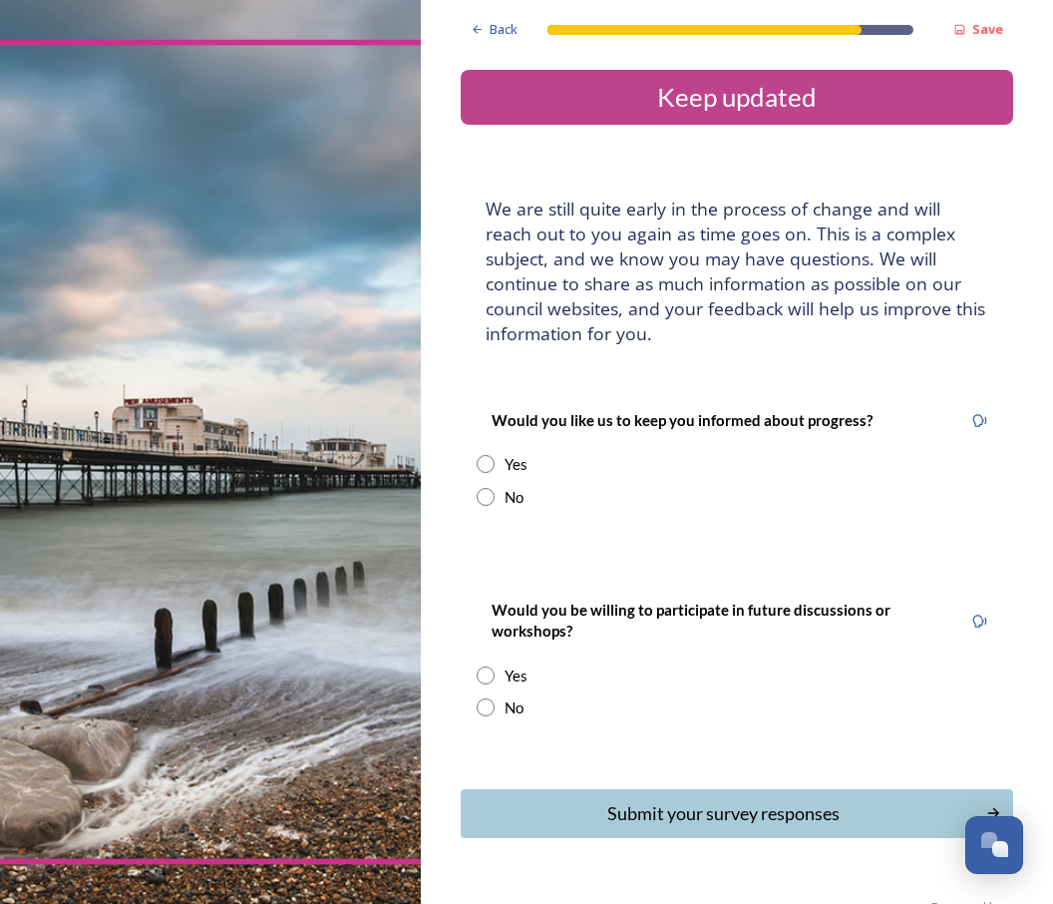
click at [505, 455] on div "Yes" at bounding box center [516, 464] width 23 height 23
radio input "true"
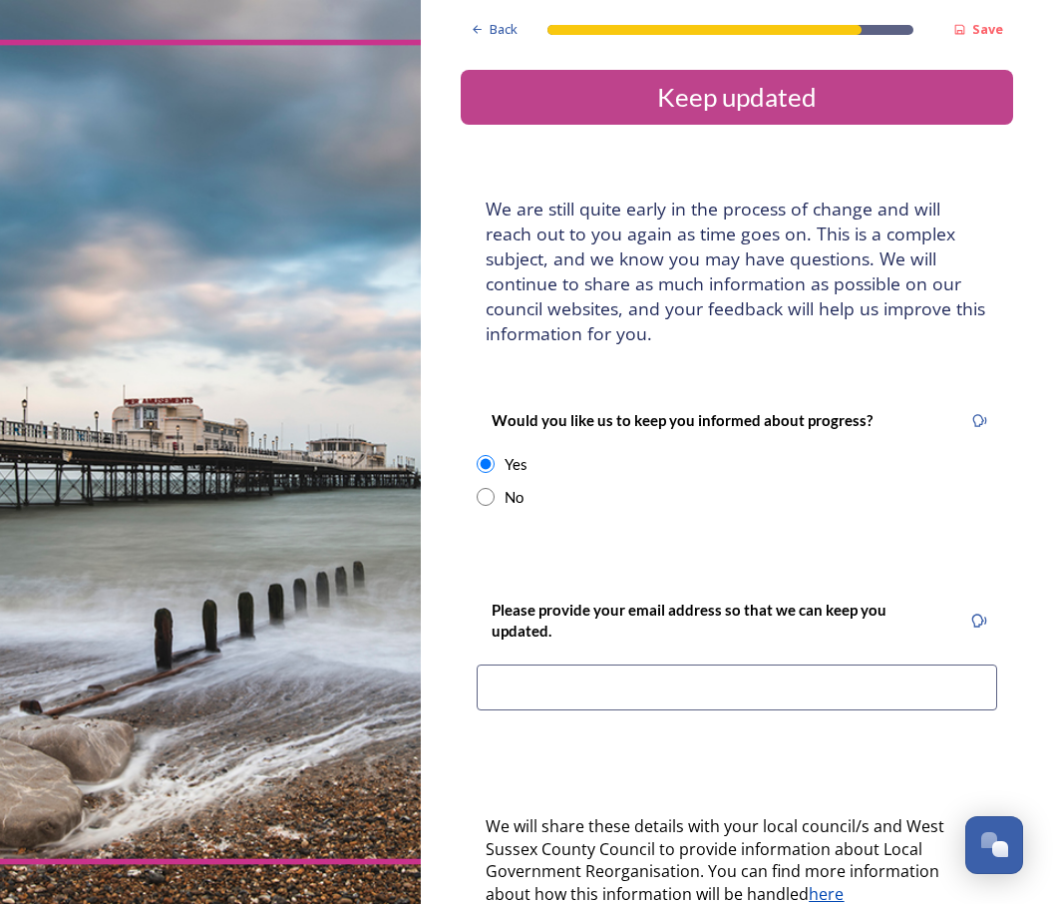
click at [566, 664] on input at bounding box center [737, 687] width 521 height 46
type input "E"
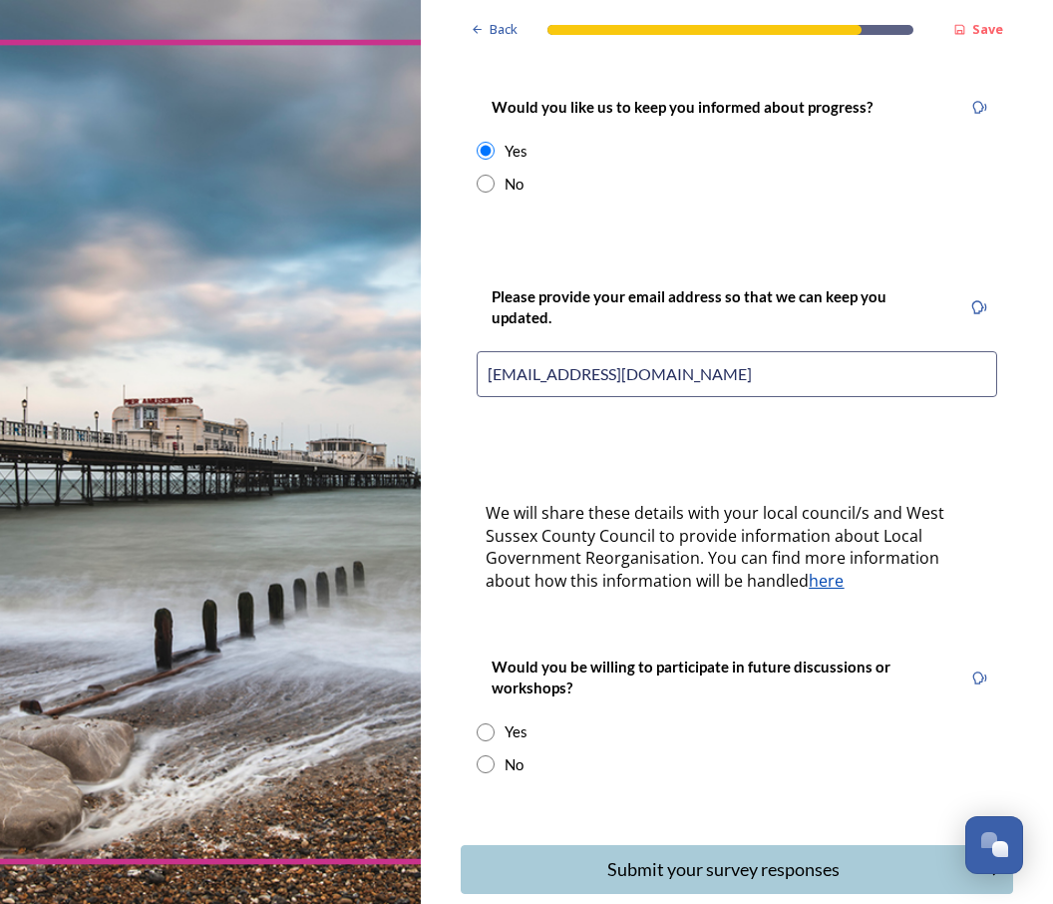
scroll to position [311, 0]
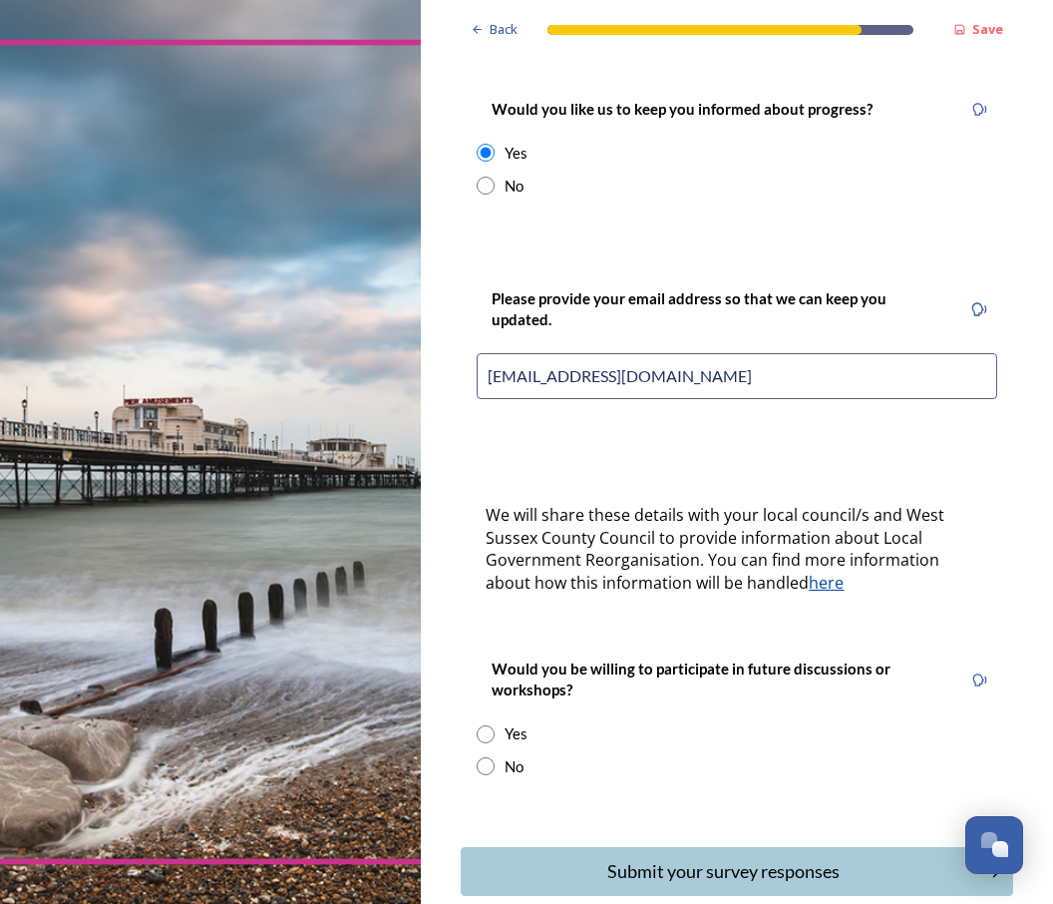
type input "eastbeachresass@gmail.com"
click at [495, 725] on input "radio" at bounding box center [486, 734] width 18 height 18
radio input "true"
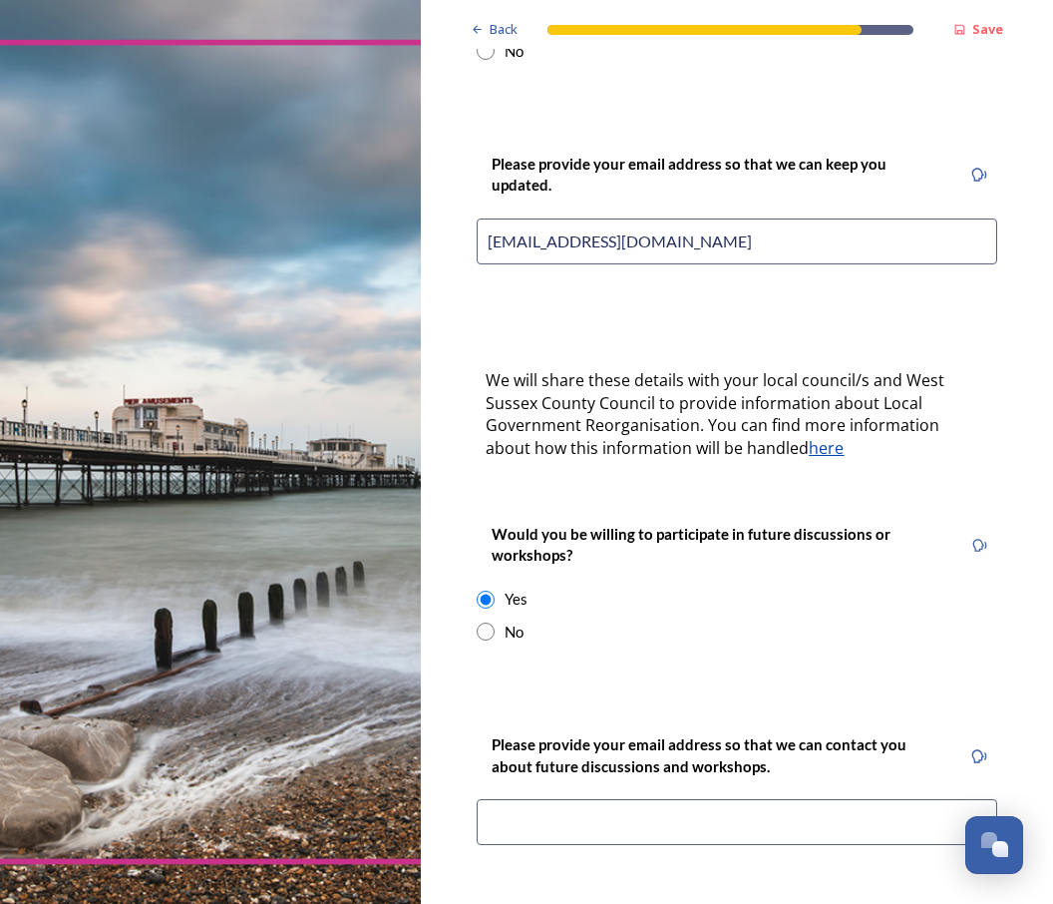
scroll to position [446, 0]
click at [594, 257] on div "Please provide your email address so that we can keep you updated. eastbeachres…" at bounding box center [737, 215] width 553 height 166
click at [517, 799] on input at bounding box center [737, 822] width 521 height 46
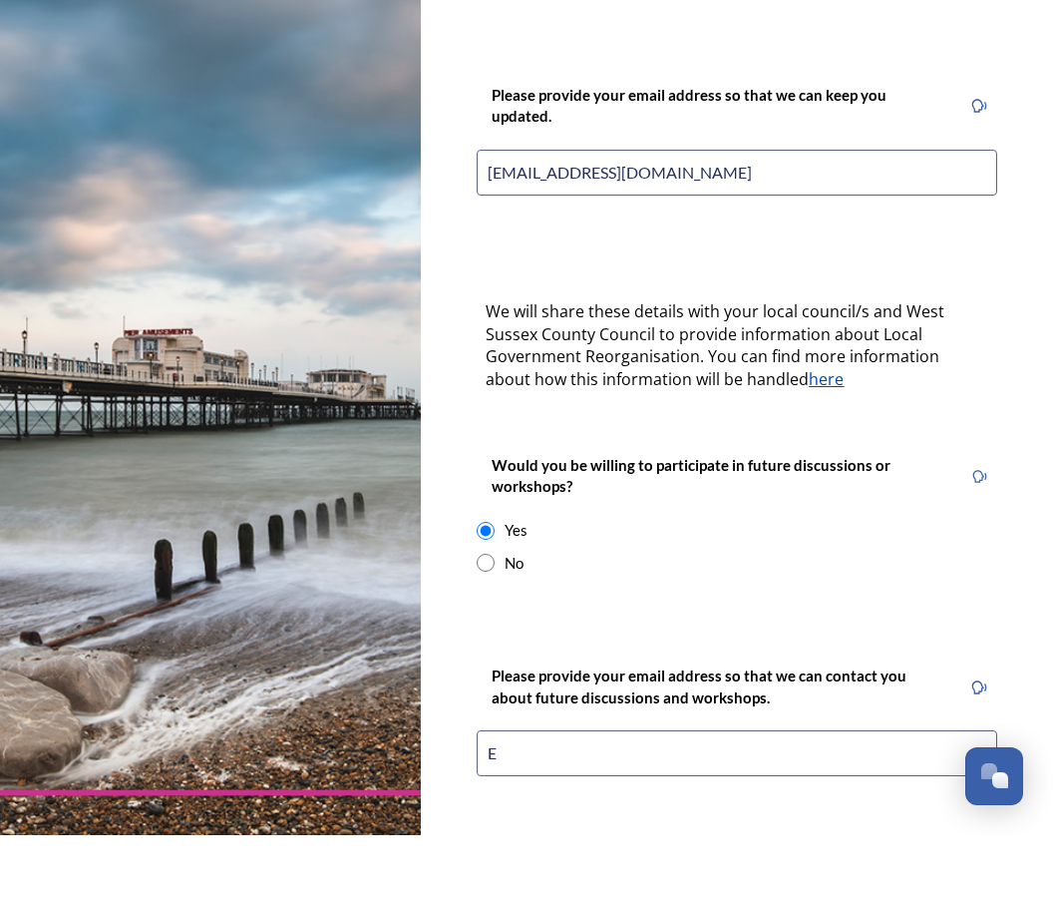
scroll to position [73, 0]
type input "eastbeachresass@gmail.com"
click at [812, 726] on div "Back Save Keep updated We are still quite early in the process of change and wi…" at bounding box center [737, 400] width 553 height 1693
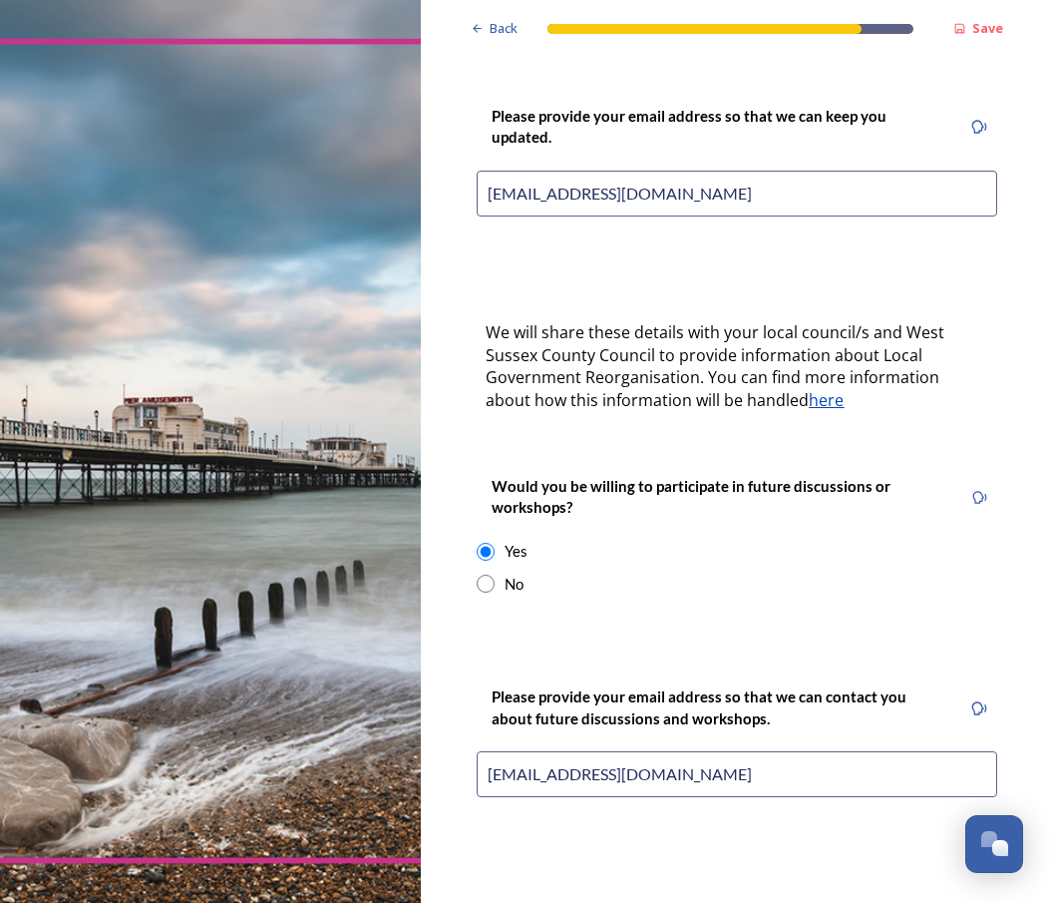
scroll to position [491, 0]
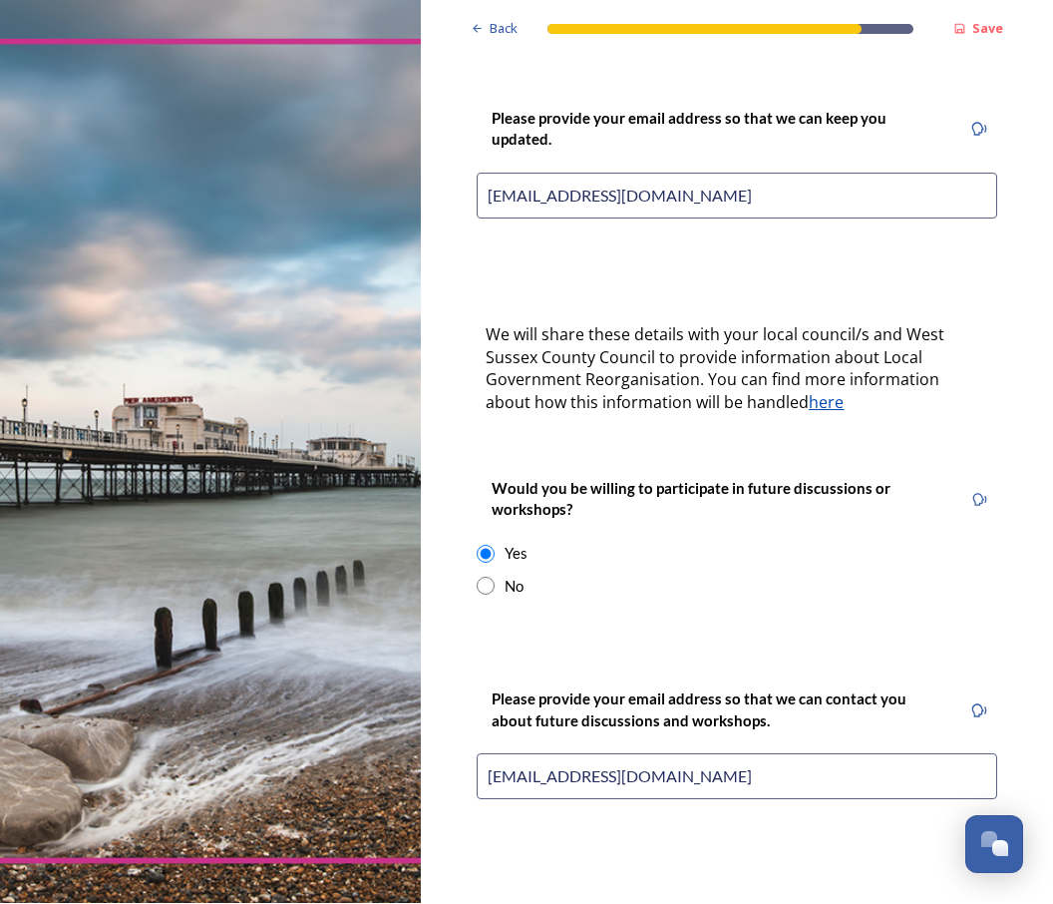
click at [776, 754] on input "eastbeachresass@gmail.com" at bounding box center [737, 777] width 521 height 46
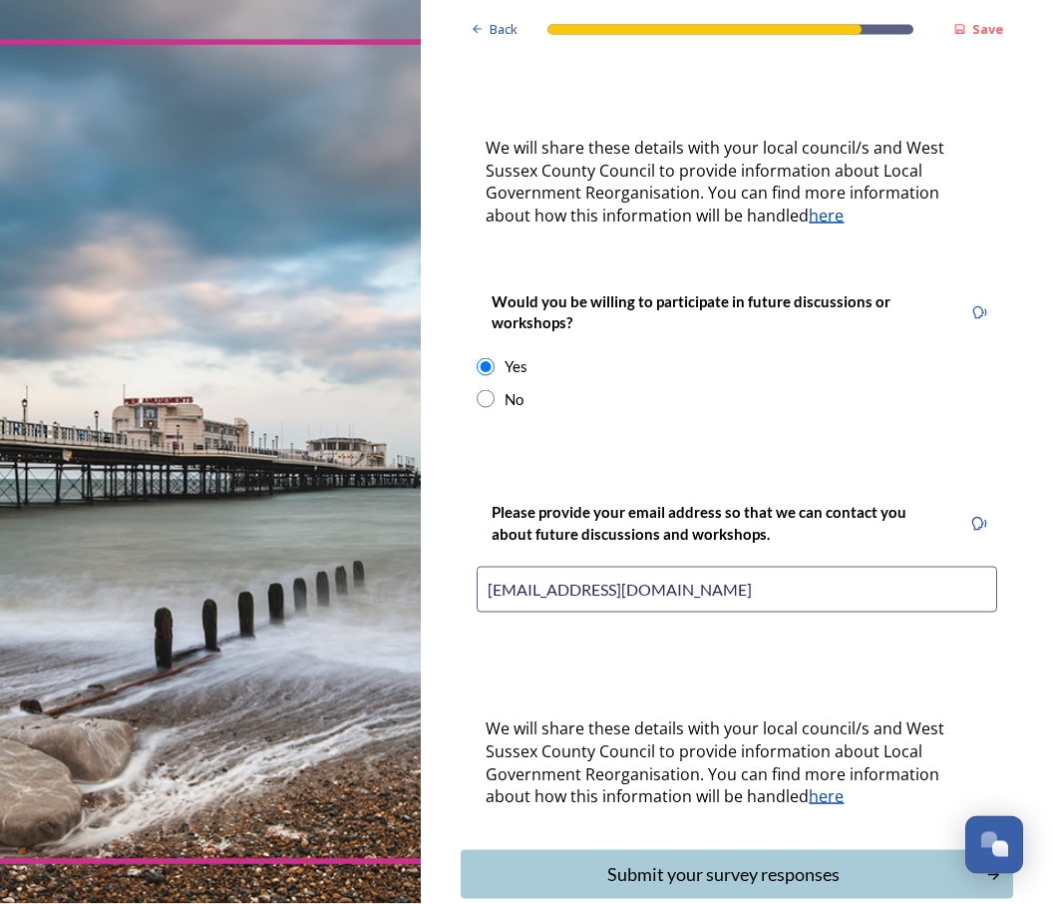
scroll to position [676, 0]
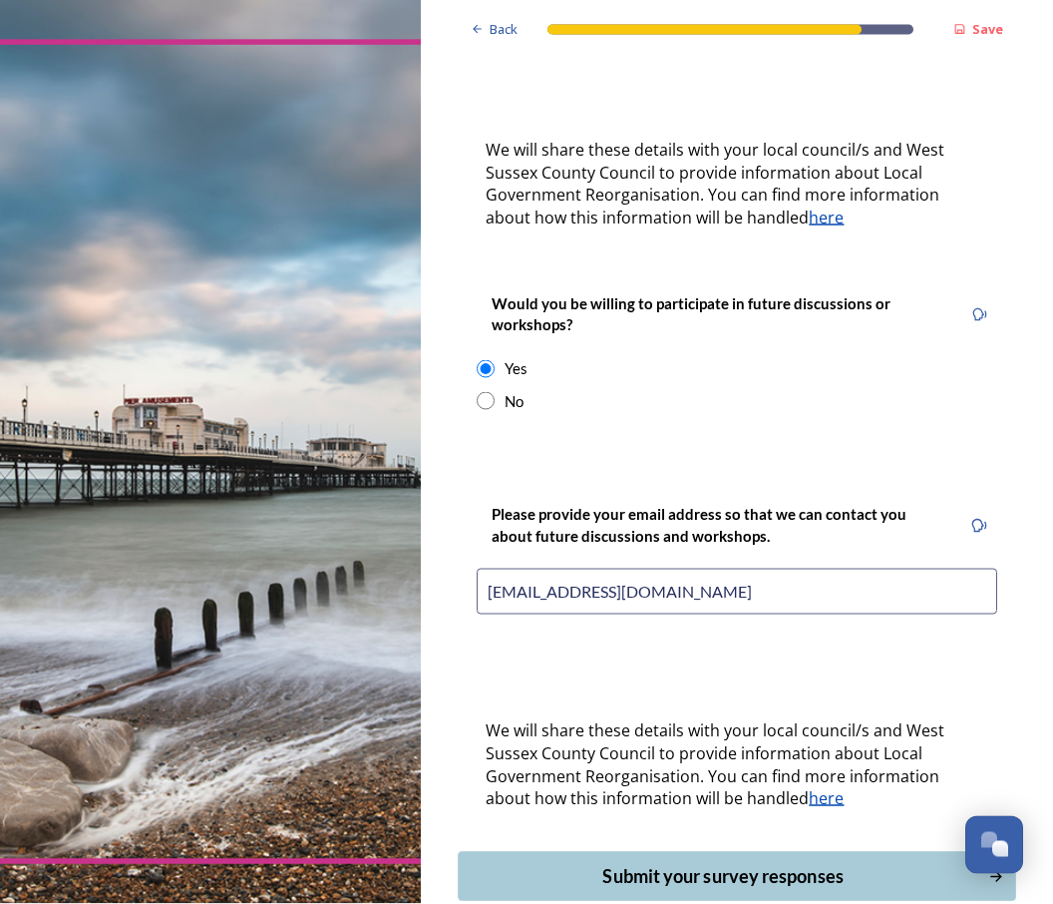
click at [753, 863] on div "Submit your survey responses" at bounding box center [724, 876] width 509 height 27
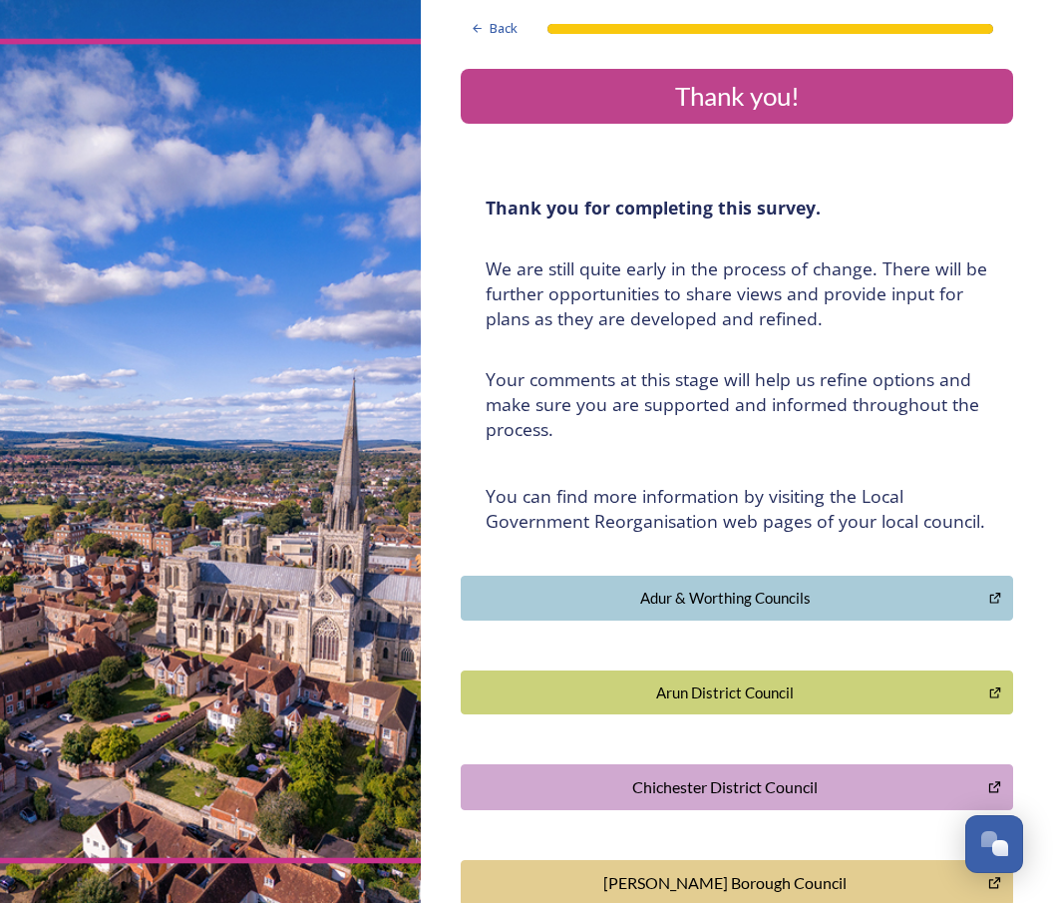
scroll to position [0, 0]
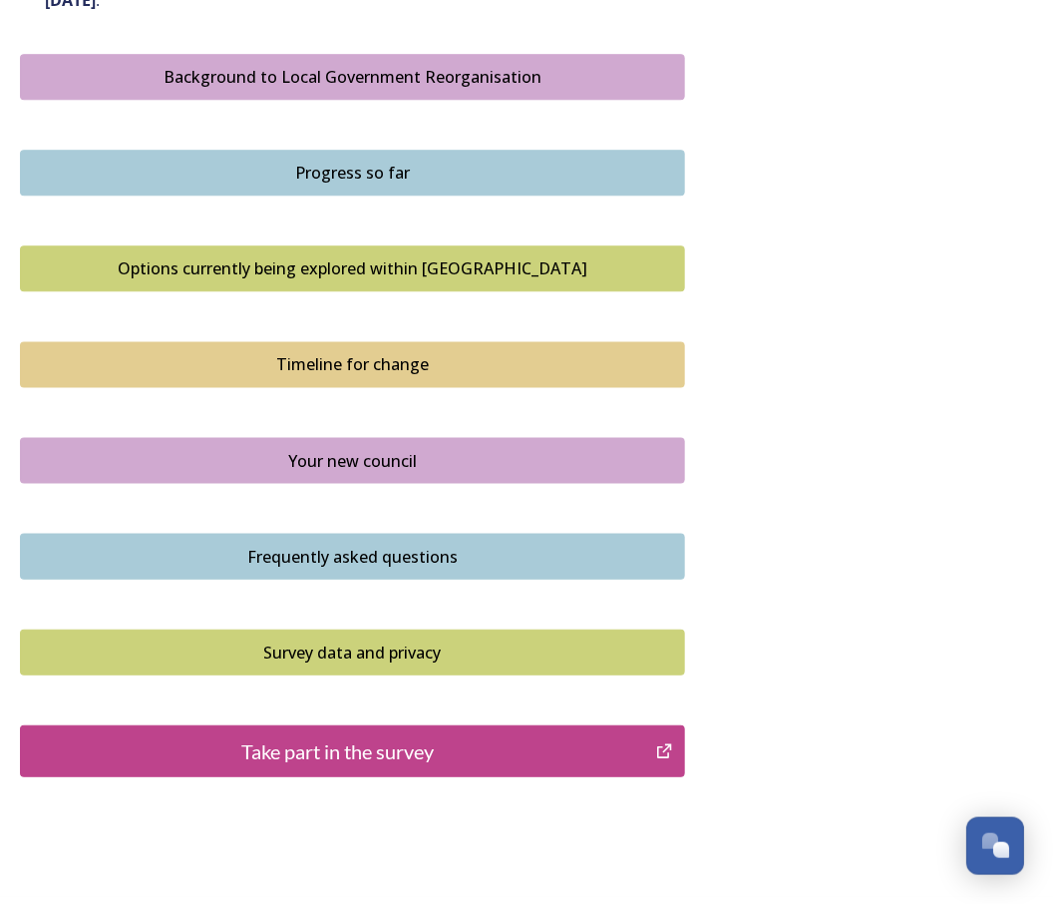
scroll to position [1140, 0]
click at [420, 742] on div "Take part in the survey" at bounding box center [338, 750] width 614 height 30
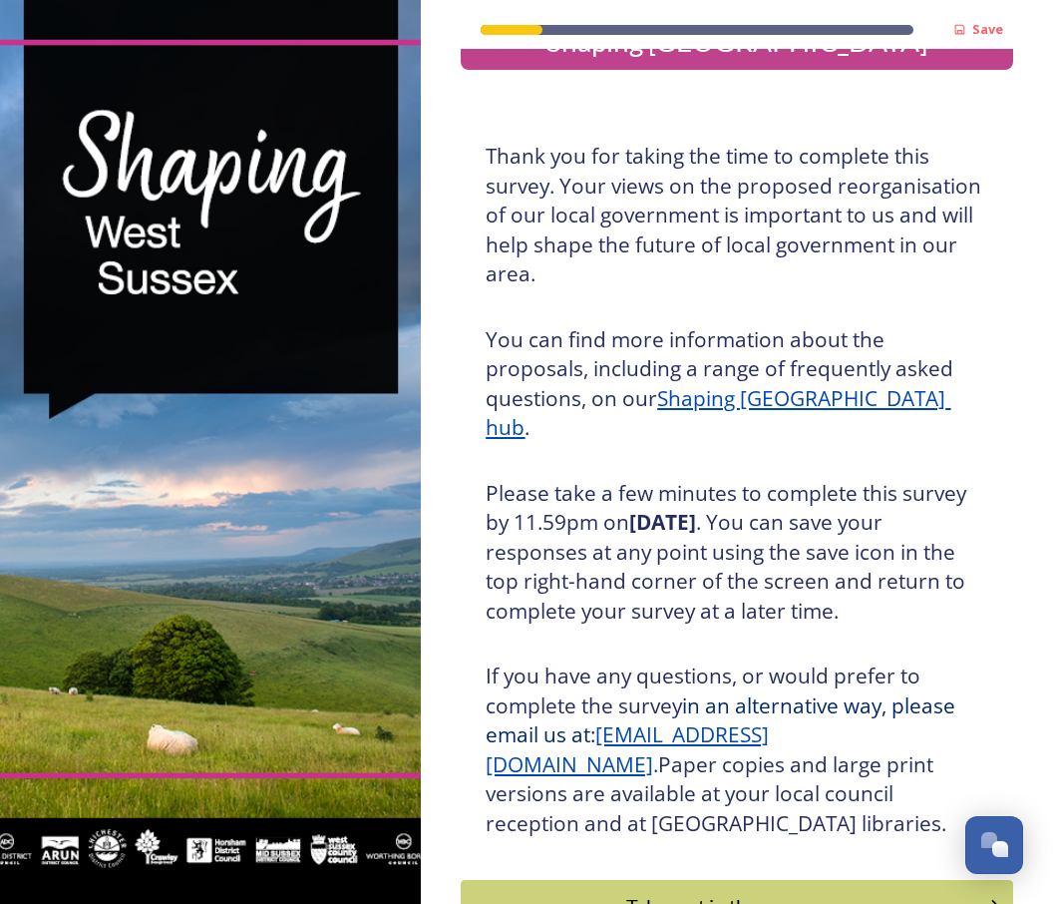
scroll to position [57, 0]
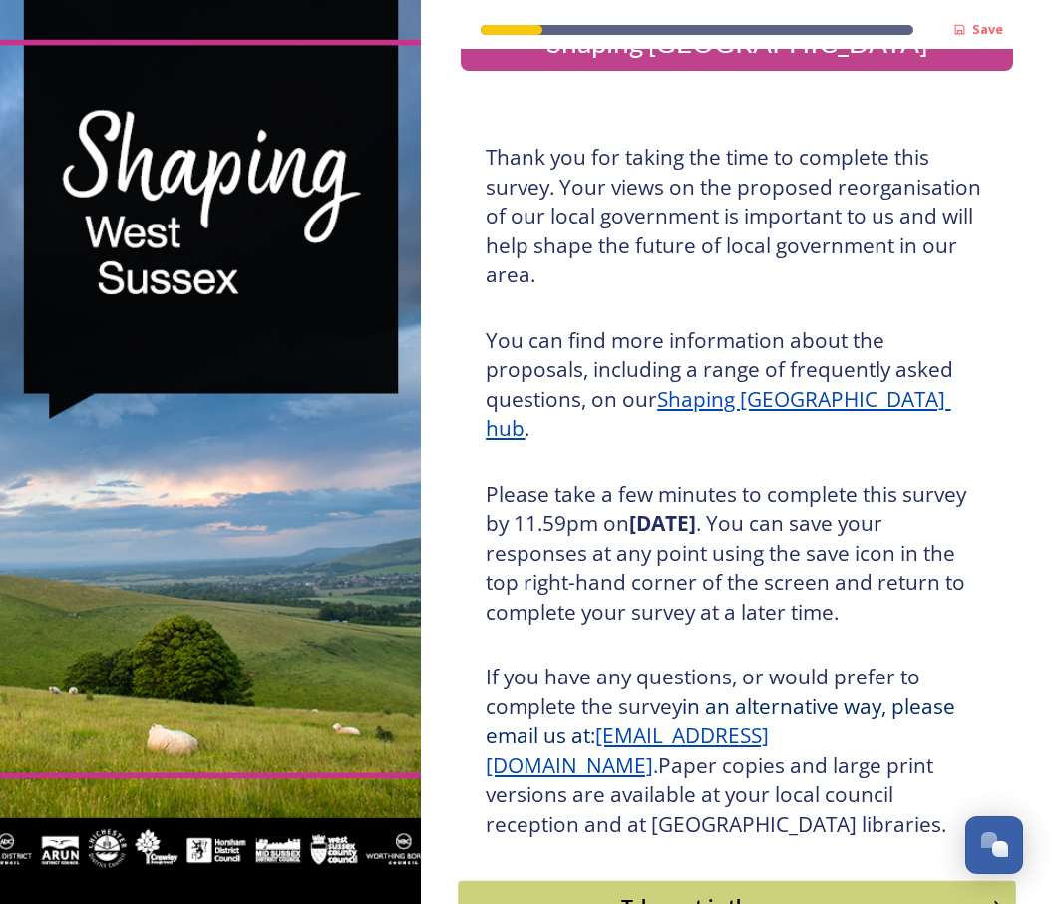
click at [773, 892] on div "Take part in the survey" at bounding box center [723, 907] width 507 height 30
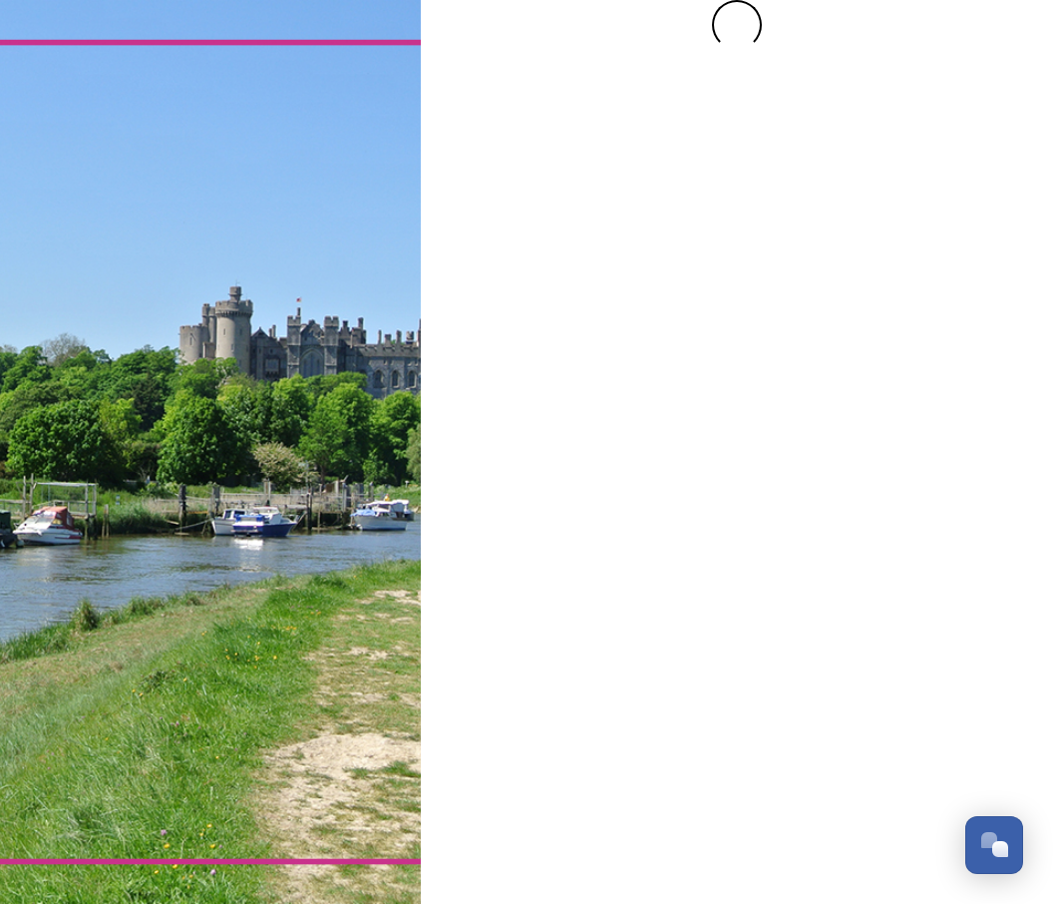
scroll to position [0, 0]
